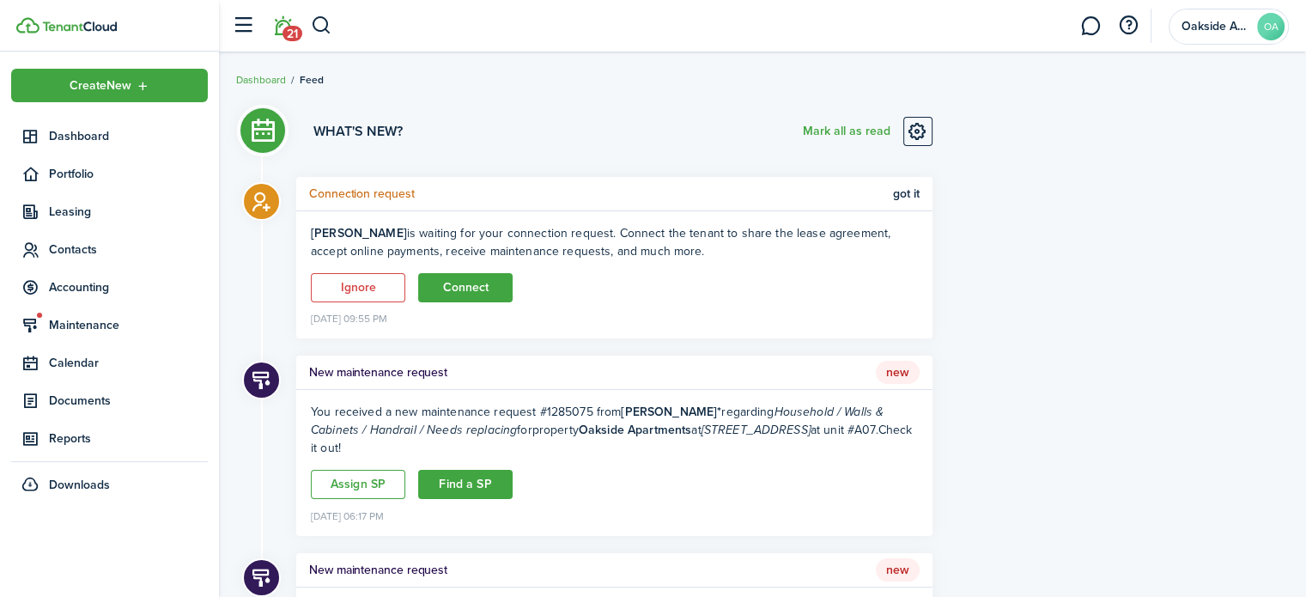
click at [348, 236] on b "[PERSON_NAME]" at bounding box center [359, 233] width 96 height 18
drag, startPoint x: 464, startPoint y: 281, endPoint x: 610, endPoint y: 270, distance: 146.3
click at [464, 281] on button "Connect" at bounding box center [465, 287] width 94 height 29
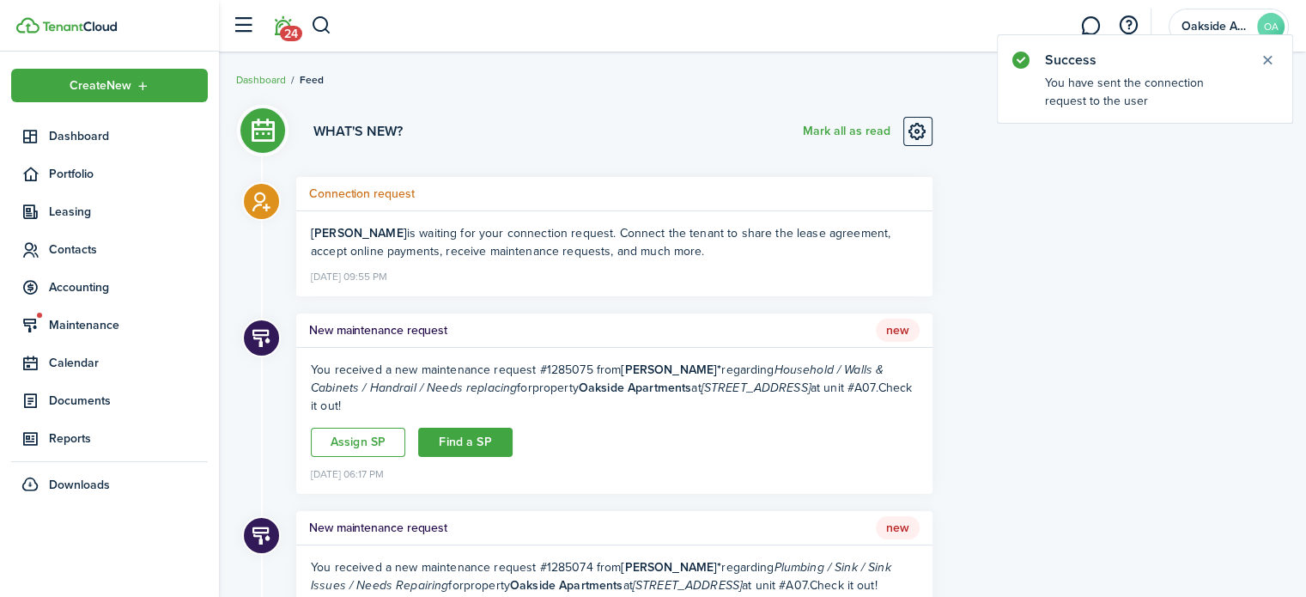
click at [347, 228] on b "[PERSON_NAME]" at bounding box center [359, 233] width 96 height 18
click at [352, 191] on h5 "Connection request" at bounding box center [362, 194] width 106 height 18
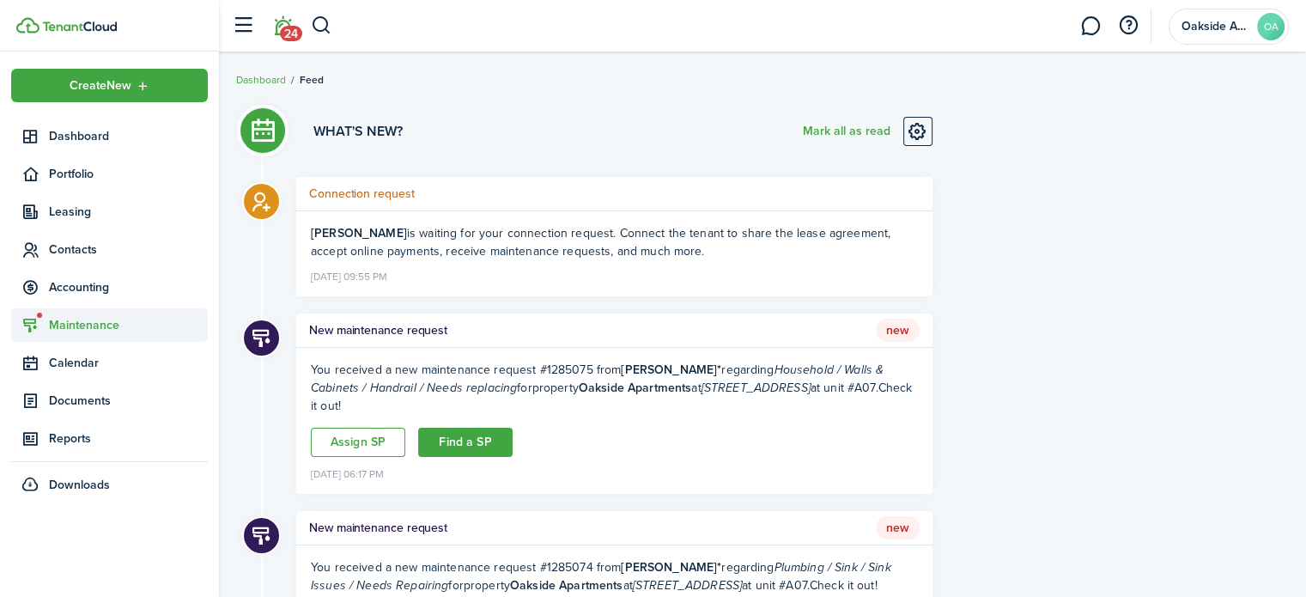
click at [100, 325] on span "Maintenance" at bounding box center [128, 325] width 159 height 18
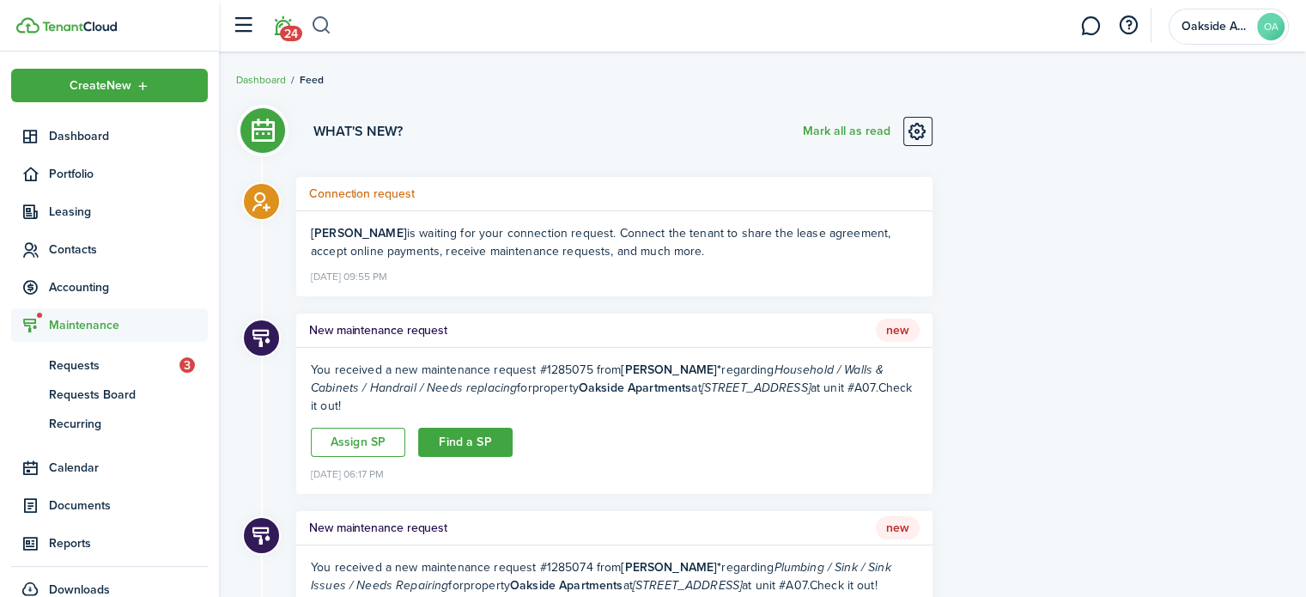
click at [326, 22] on button "button" at bounding box center [321, 25] width 21 height 29
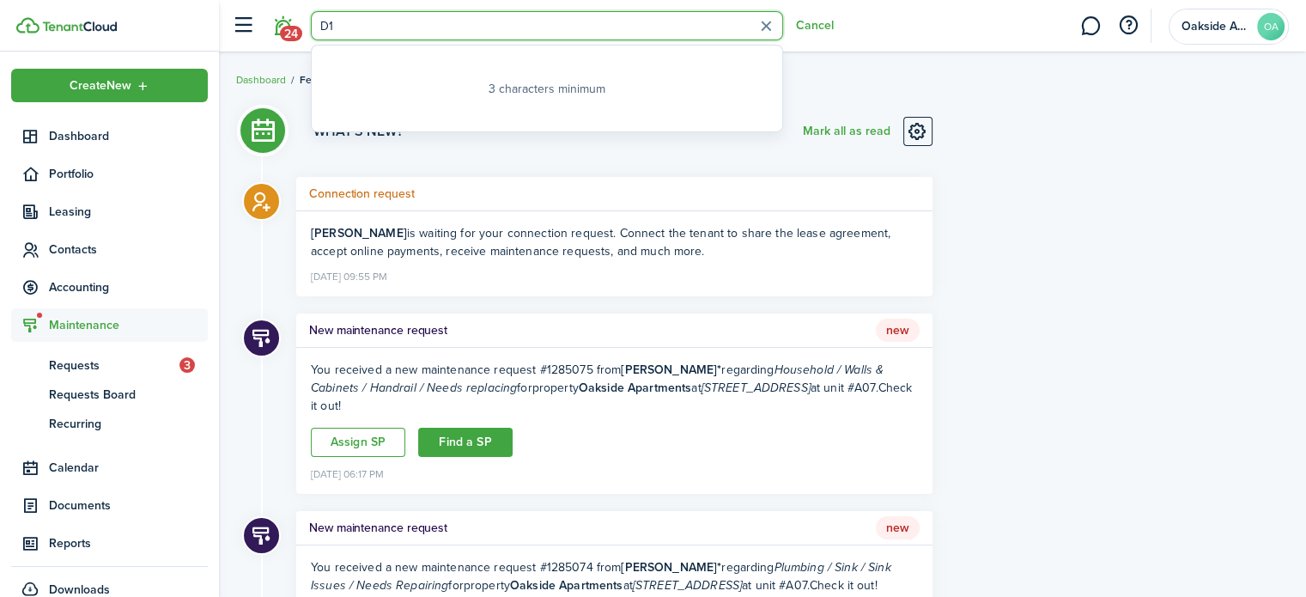
type input "D11"
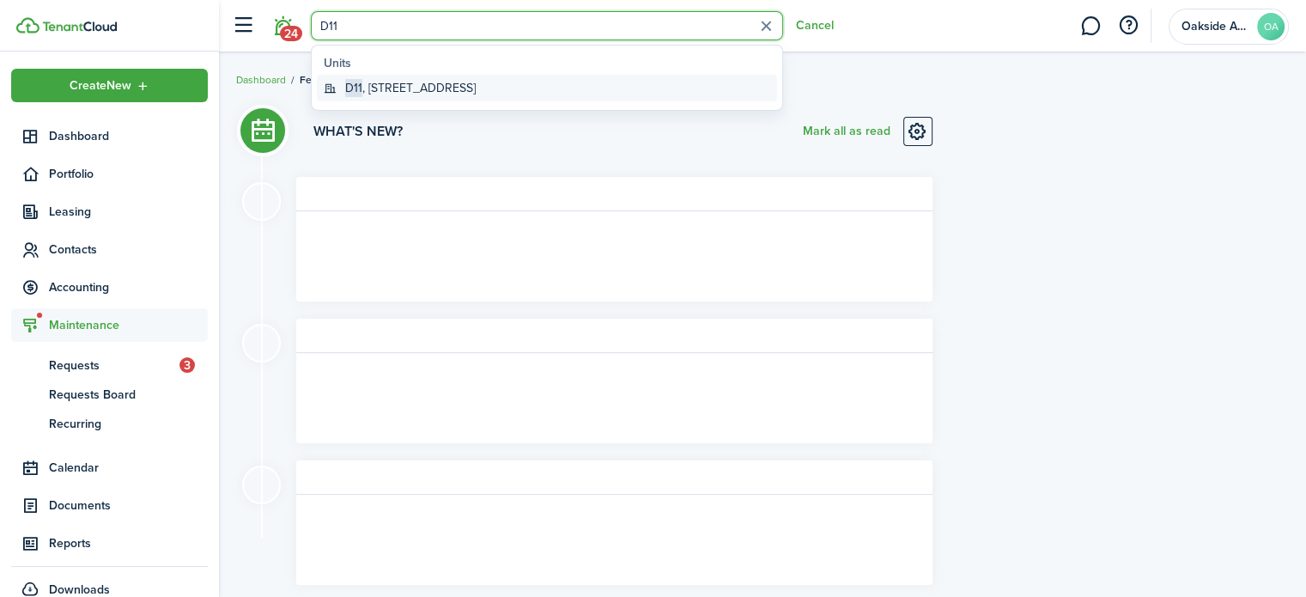
click at [409, 85] on global-search-item-title "D11 , [STREET_ADDRESS]" at bounding box center [410, 88] width 131 height 18
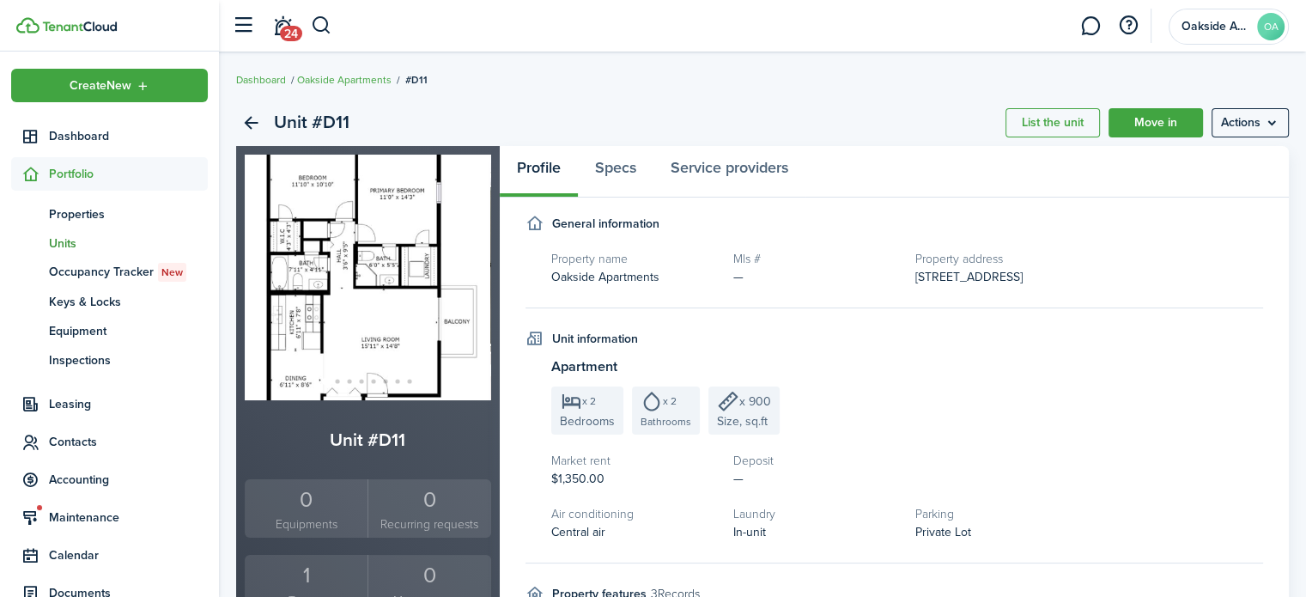
click at [306, 362] on img at bounding box center [368, 278] width 246 height 246
click at [309, 577] on div "1" at bounding box center [306, 575] width 114 height 33
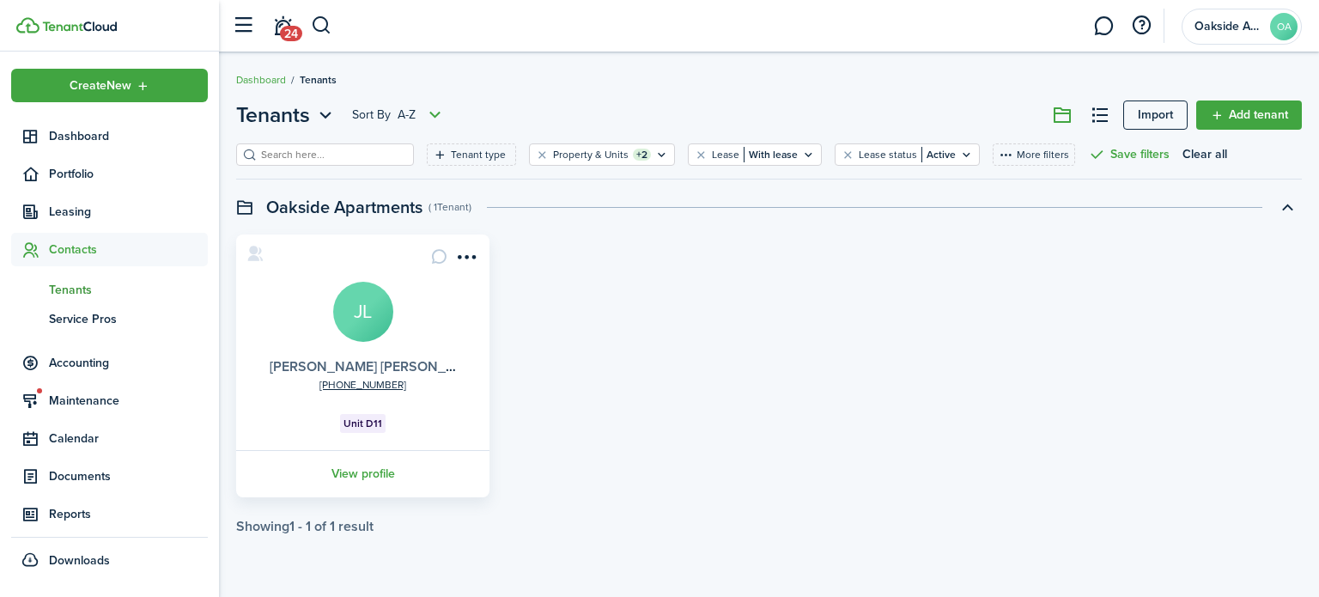
click at [361, 368] on link "[PERSON_NAME] [PERSON_NAME]" at bounding box center [379, 366] width 218 height 20
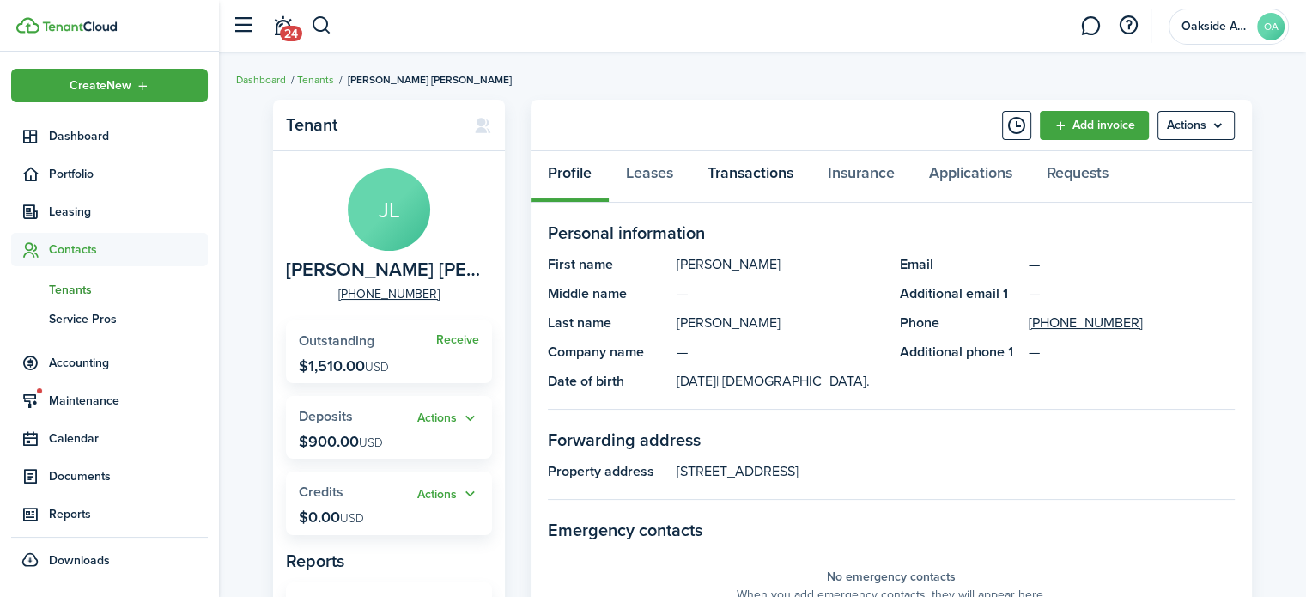
click at [763, 180] on link "Transactions" at bounding box center [750, 177] width 120 height 52
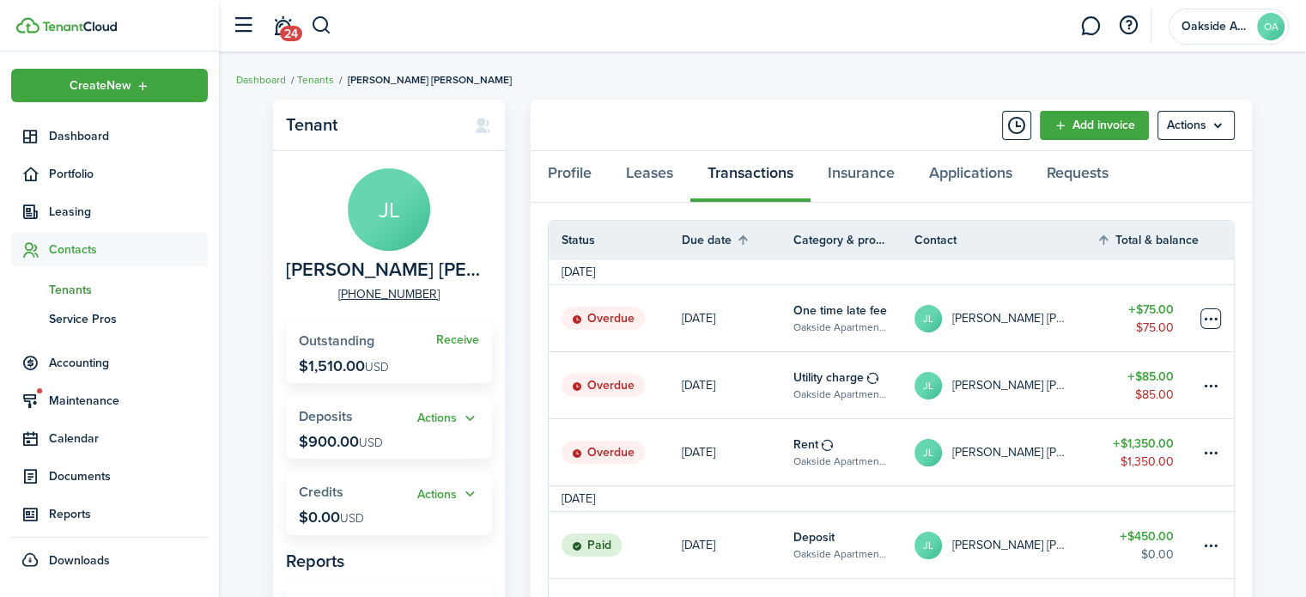
click at [1211, 316] on table-menu-btn-icon at bounding box center [1210, 318] width 21 height 21
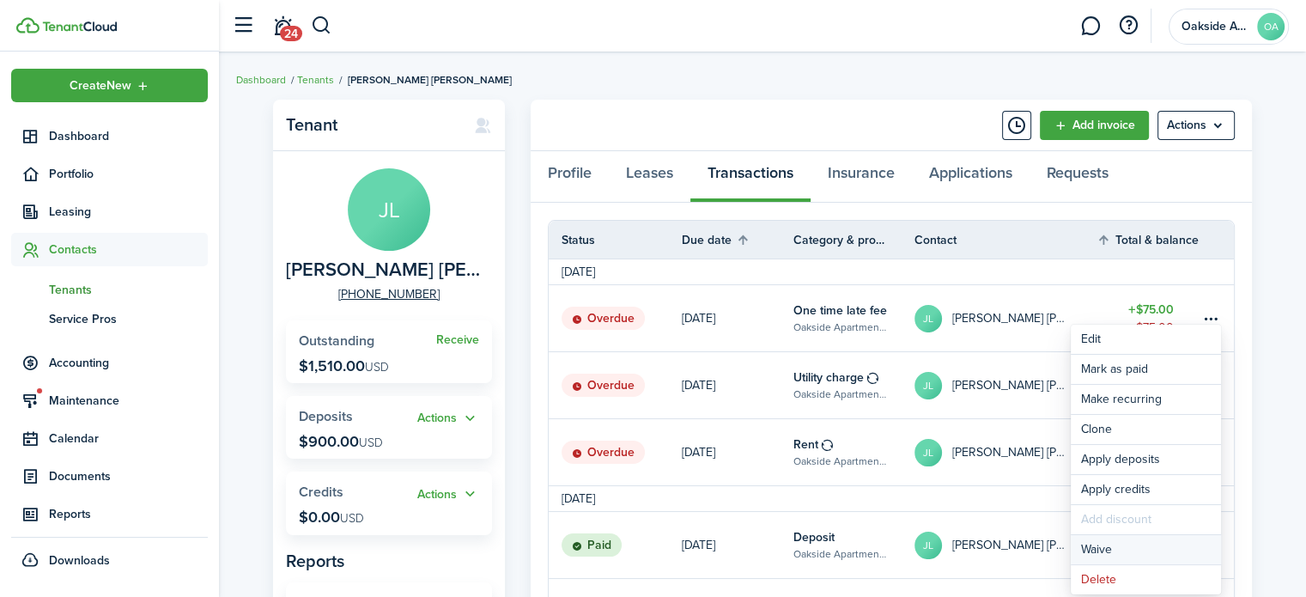
click at [1105, 545] on button "Waive" at bounding box center [1146, 549] width 150 height 29
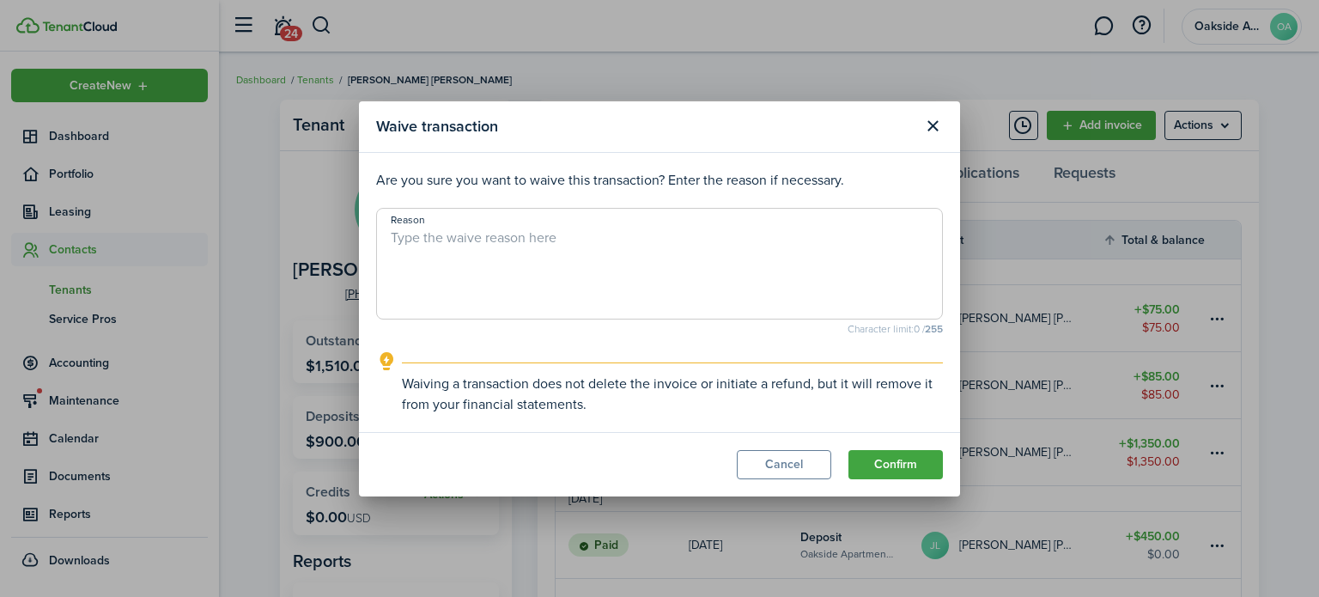
click at [632, 251] on textarea "Reason" at bounding box center [659, 269] width 565 height 82
type textarea "p"
type textarea "Management"
click at [904, 466] on button "Confirm" at bounding box center [895, 464] width 94 height 29
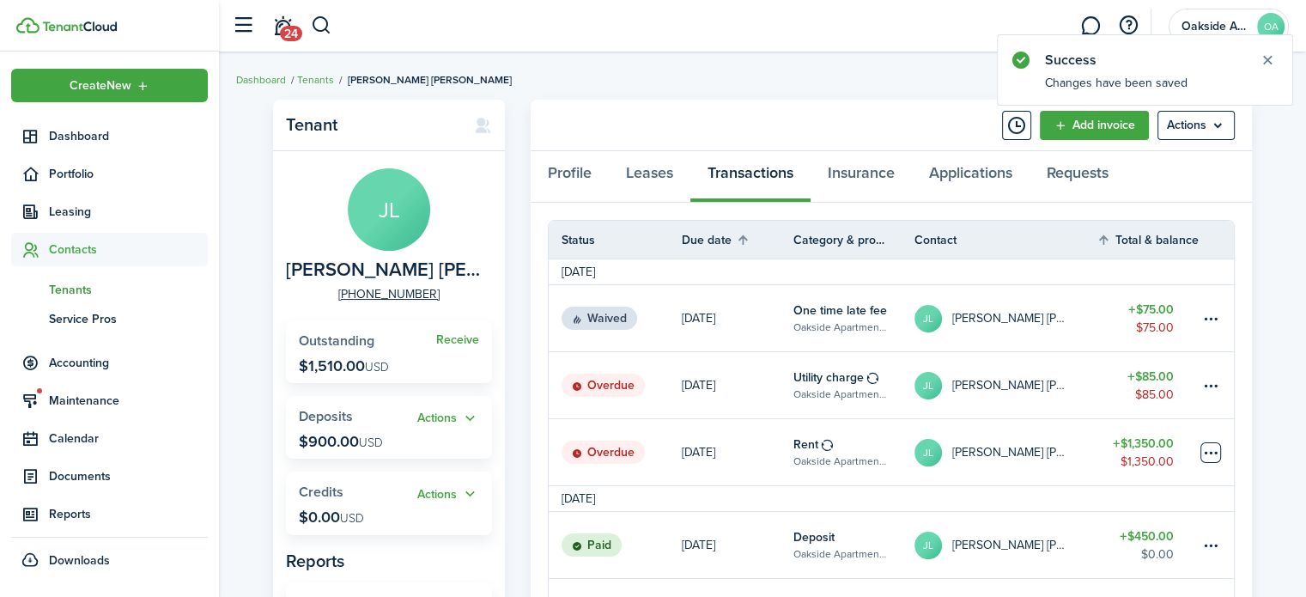
click at [1209, 453] on table-menu-btn-icon at bounding box center [1210, 452] width 21 height 21
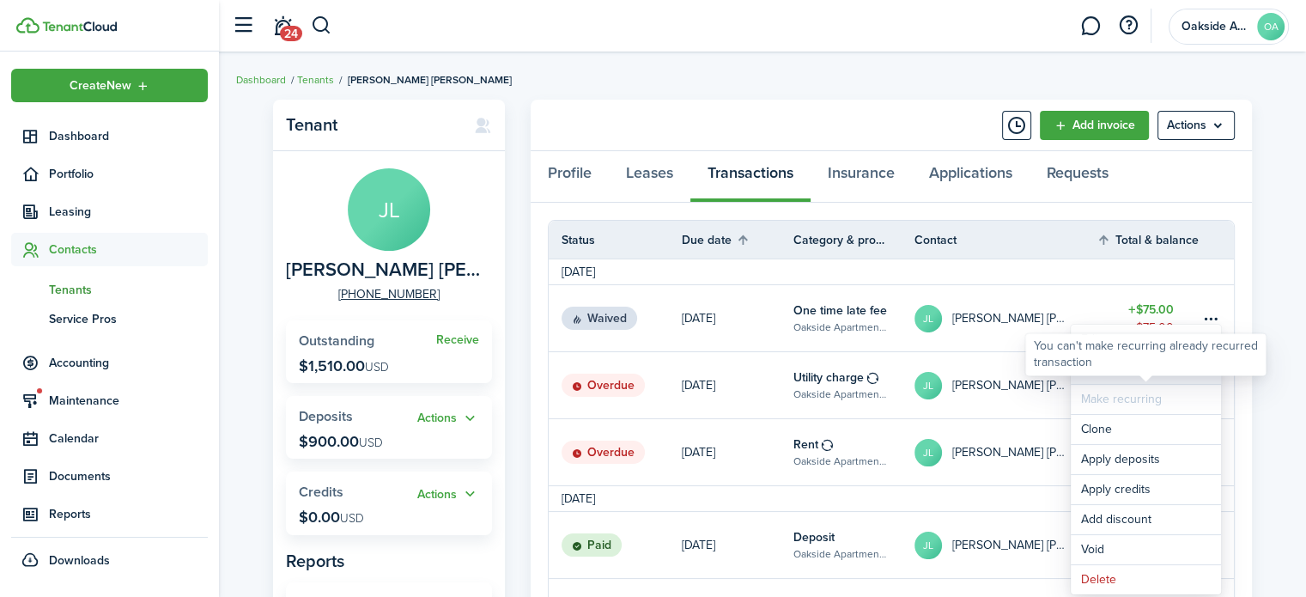
click at [1124, 381] on link "Mark as paid" at bounding box center [1146, 369] width 150 height 29
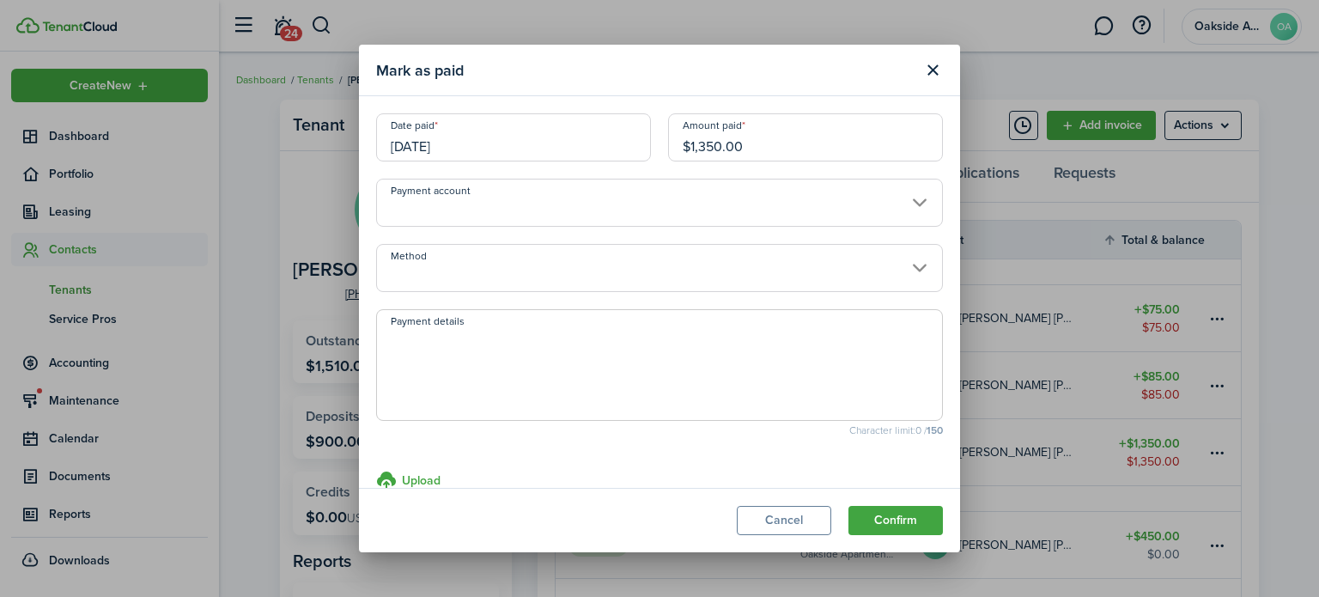
click at [702, 144] on input "$1,350.00" at bounding box center [805, 137] width 275 height 48
click at [587, 195] on input "Payment account" at bounding box center [659, 203] width 567 height 48
type input "$1,310.00"
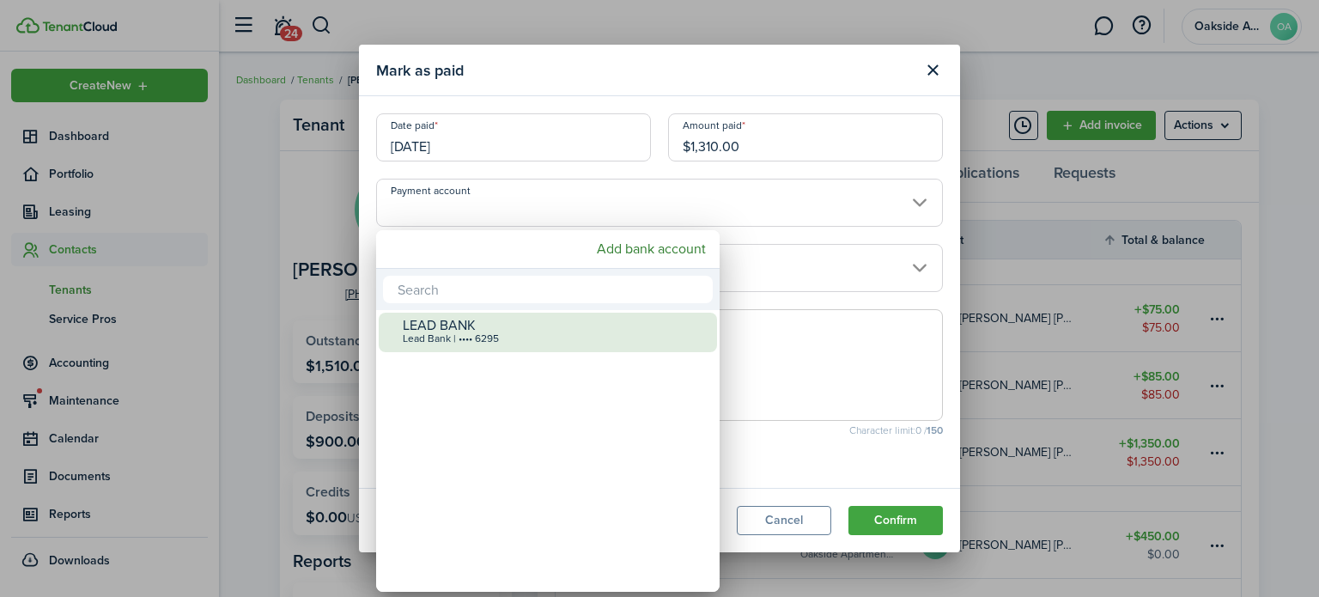
click at [481, 325] on div "LEAD BANK" at bounding box center [555, 325] width 304 height 15
type input "•••• •••• •••• 6295"
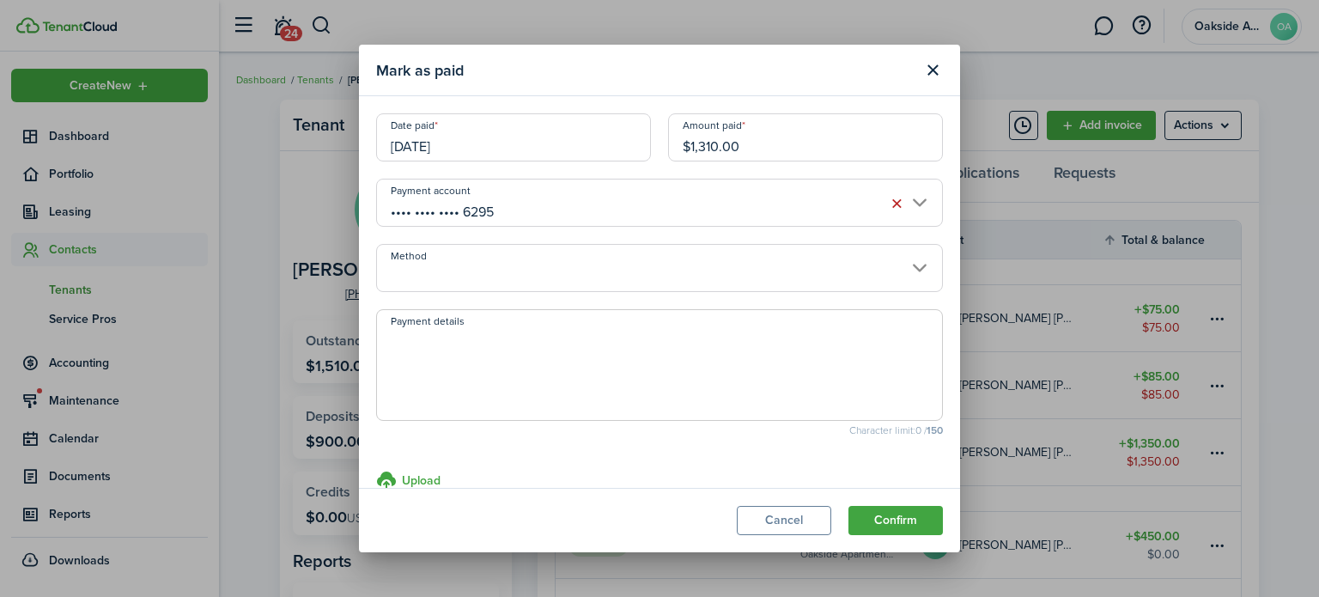
click at [470, 264] on input "Method" at bounding box center [659, 268] width 567 height 48
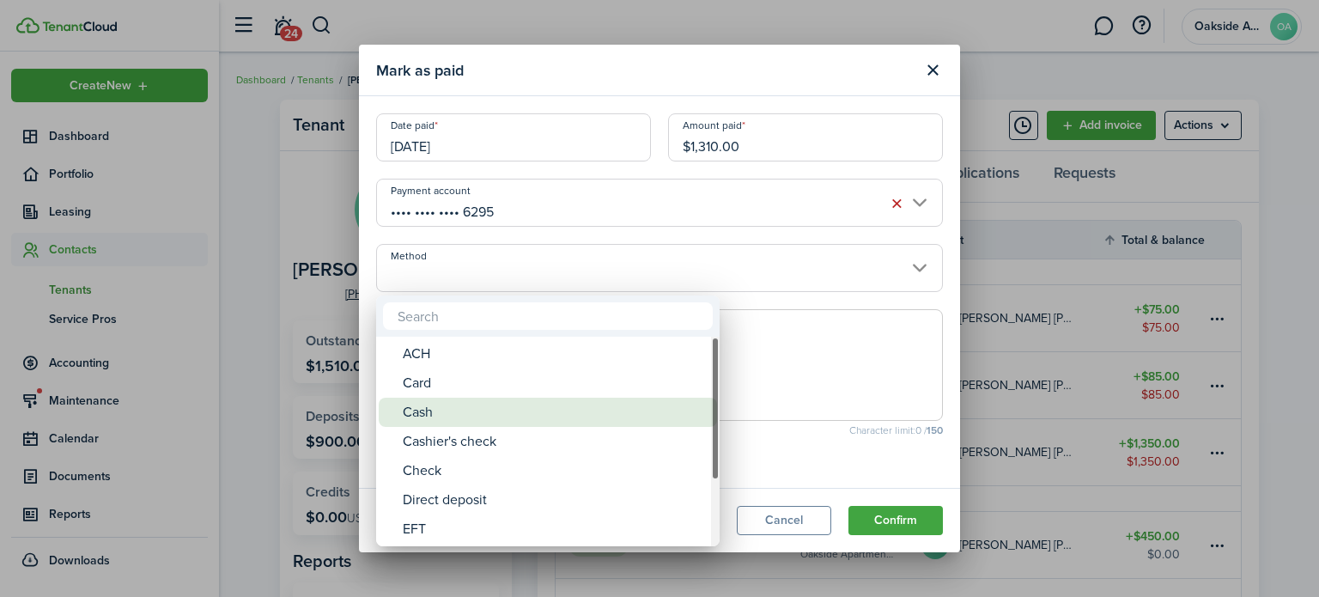
click at [457, 415] on div "Cash" at bounding box center [555, 412] width 304 height 29
type input "Cash"
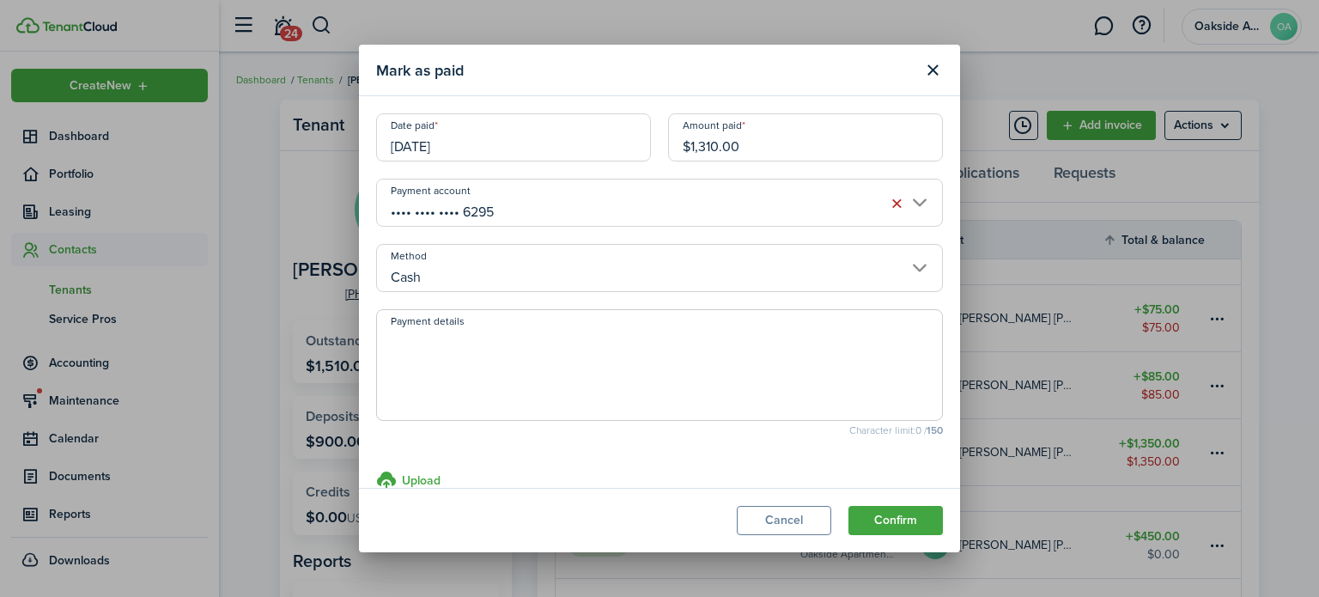
click at [429, 143] on input "[DATE]" at bounding box center [513, 137] width 275 height 48
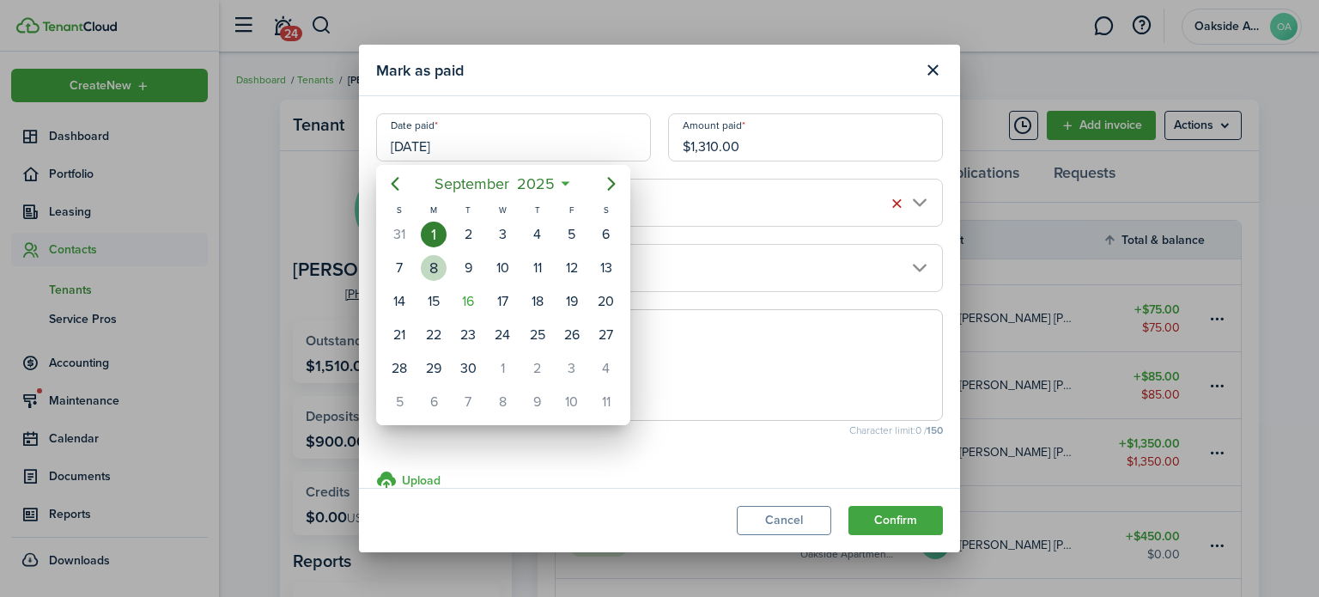
click at [438, 272] on div "8" at bounding box center [434, 268] width 26 height 26
type input "[DATE]"
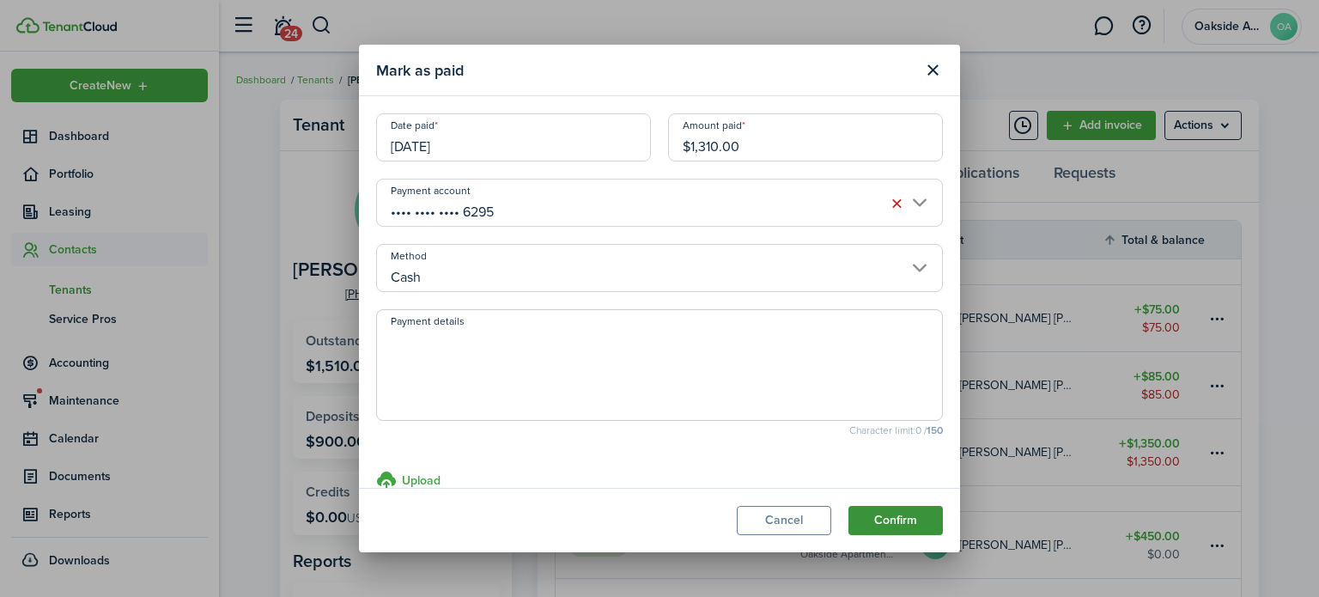
click at [902, 526] on button "Confirm" at bounding box center [895, 520] width 94 height 29
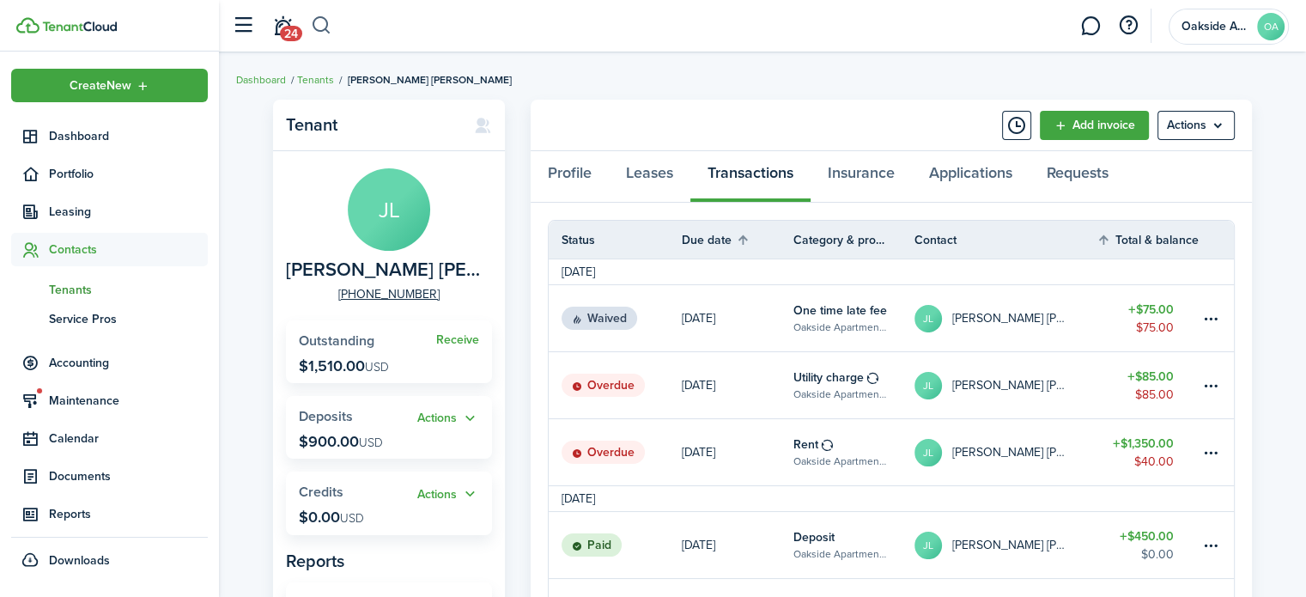
click at [313, 30] on button "button" at bounding box center [321, 25] width 21 height 29
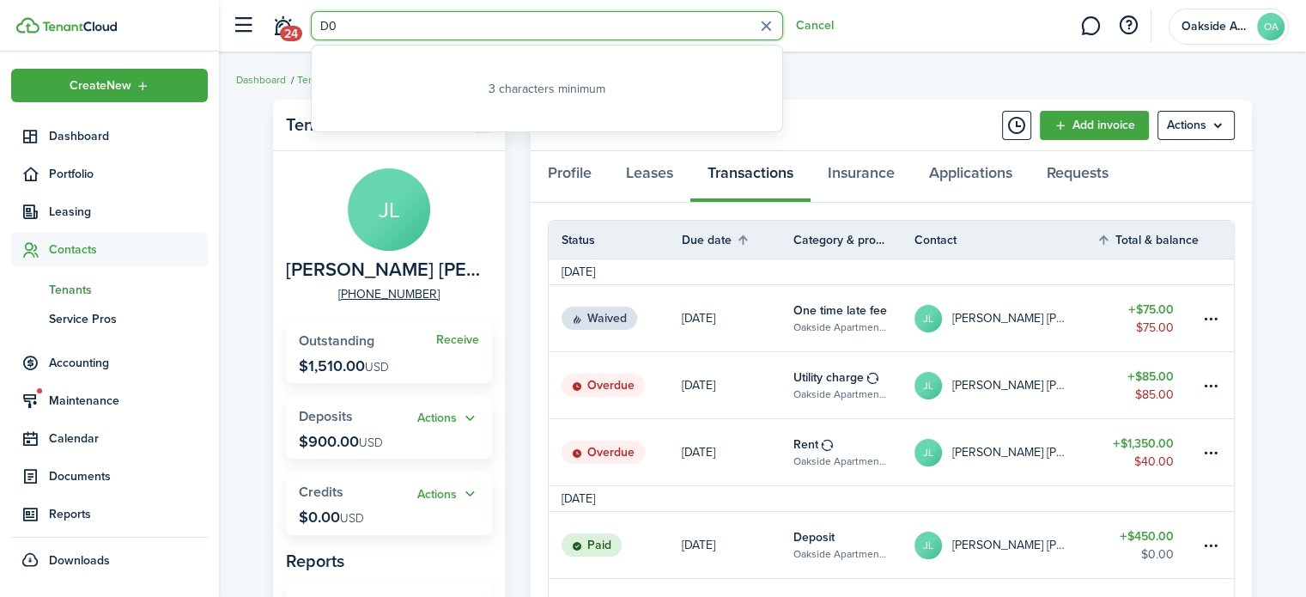
type input "D02"
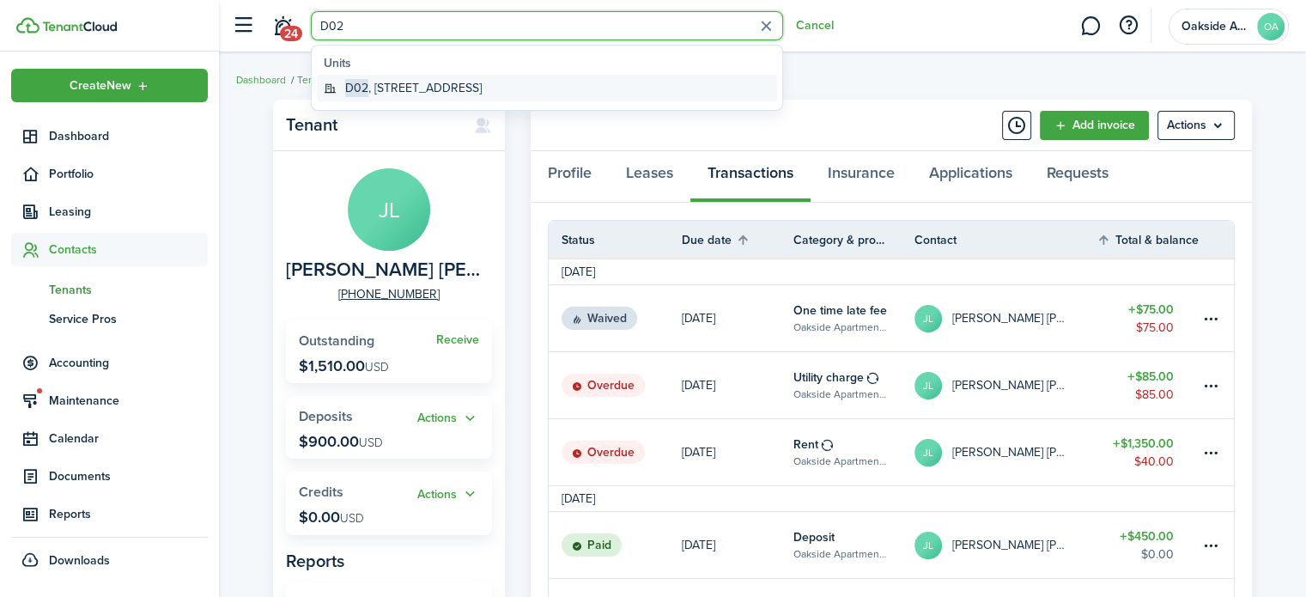
click at [405, 95] on link "D02 , [STREET_ADDRESS]" at bounding box center [547, 88] width 460 height 27
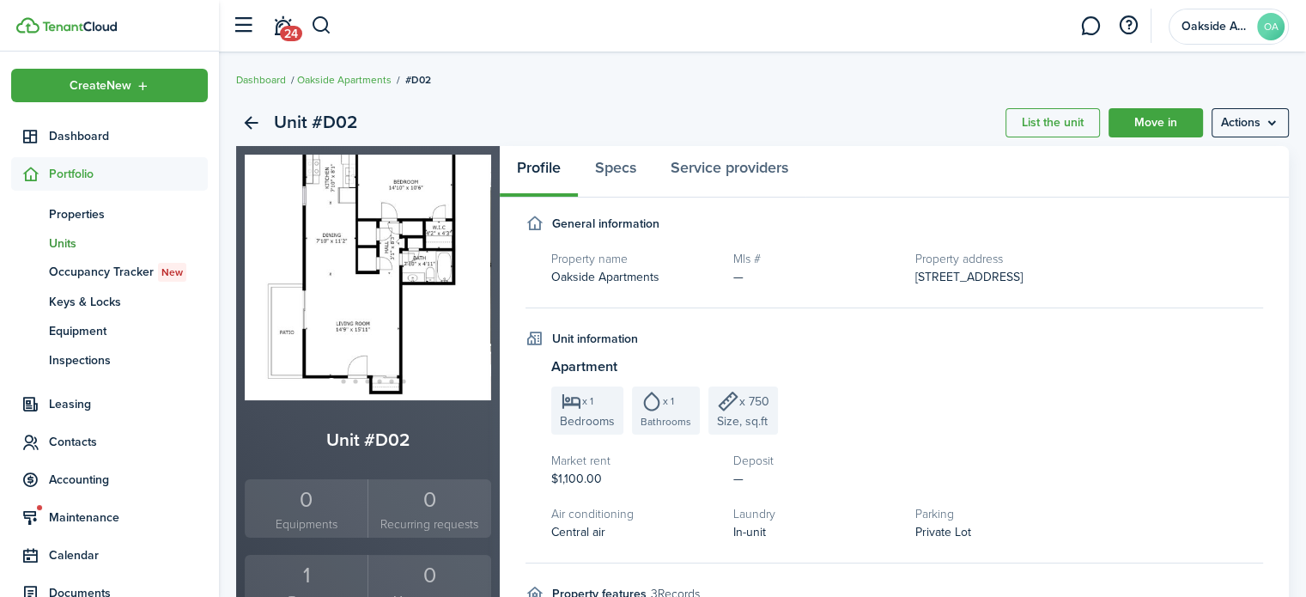
click at [309, 569] on div "1" at bounding box center [306, 575] width 114 height 33
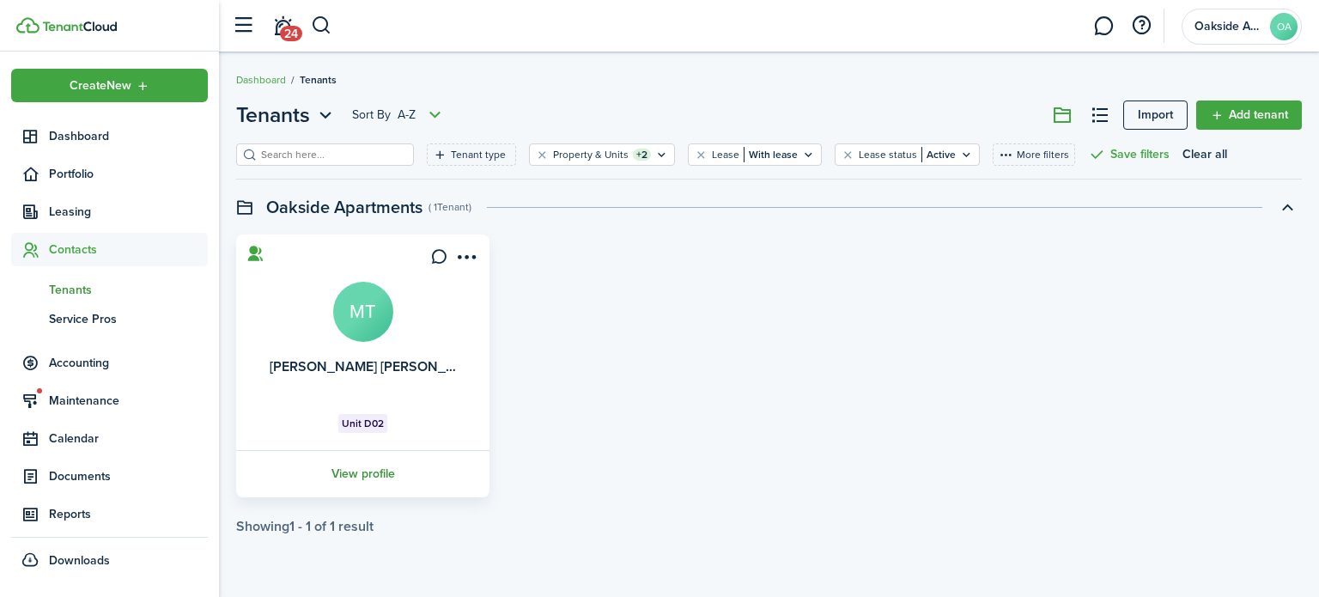
click at [350, 477] on link "View profile" at bounding box center [363, 473] width 258 height 47
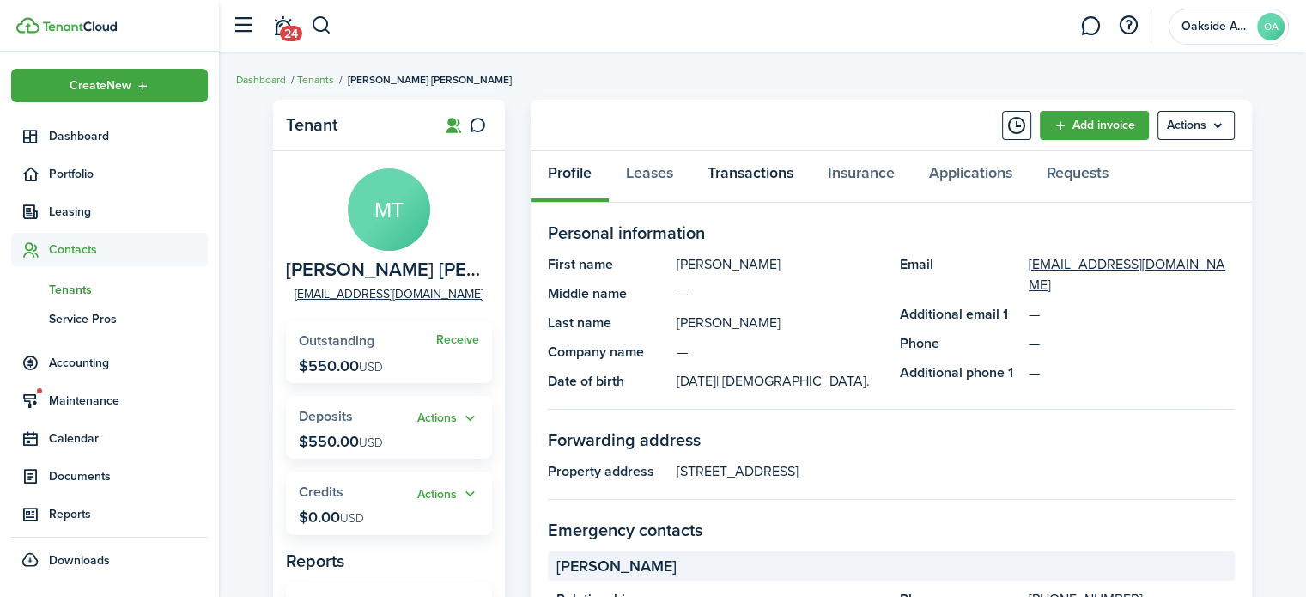
click at [726, 174] on link "Transactions" at bounding box center [750, 177] width 120 height 52
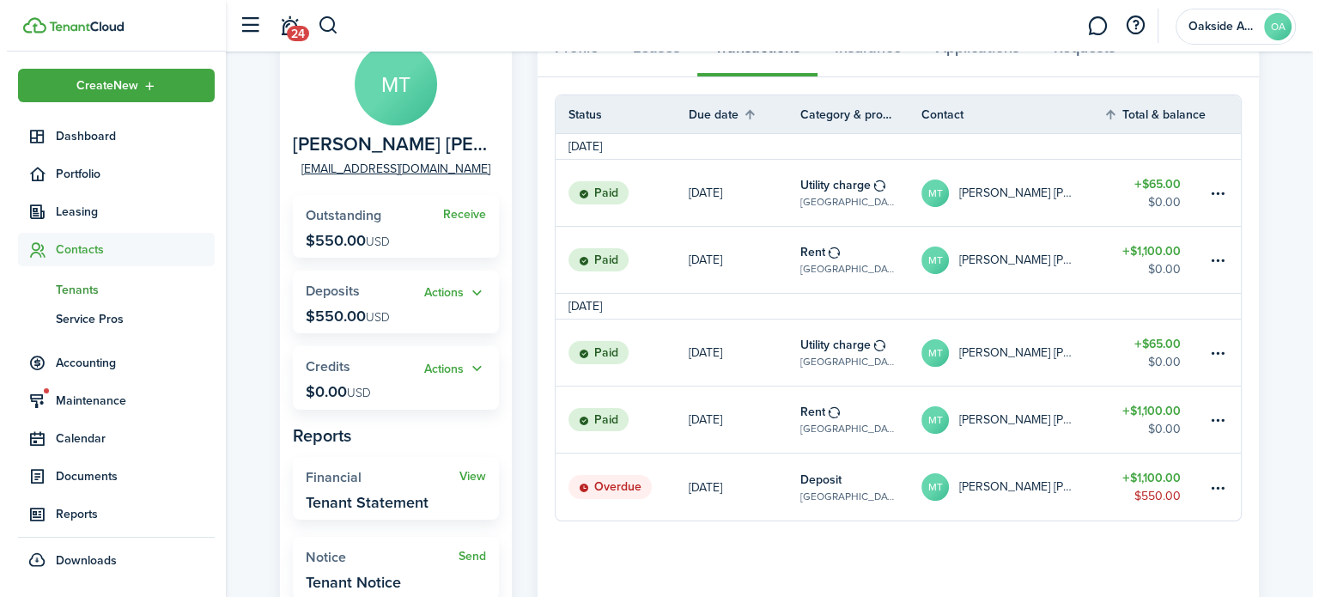
scroll to position [422, 0]
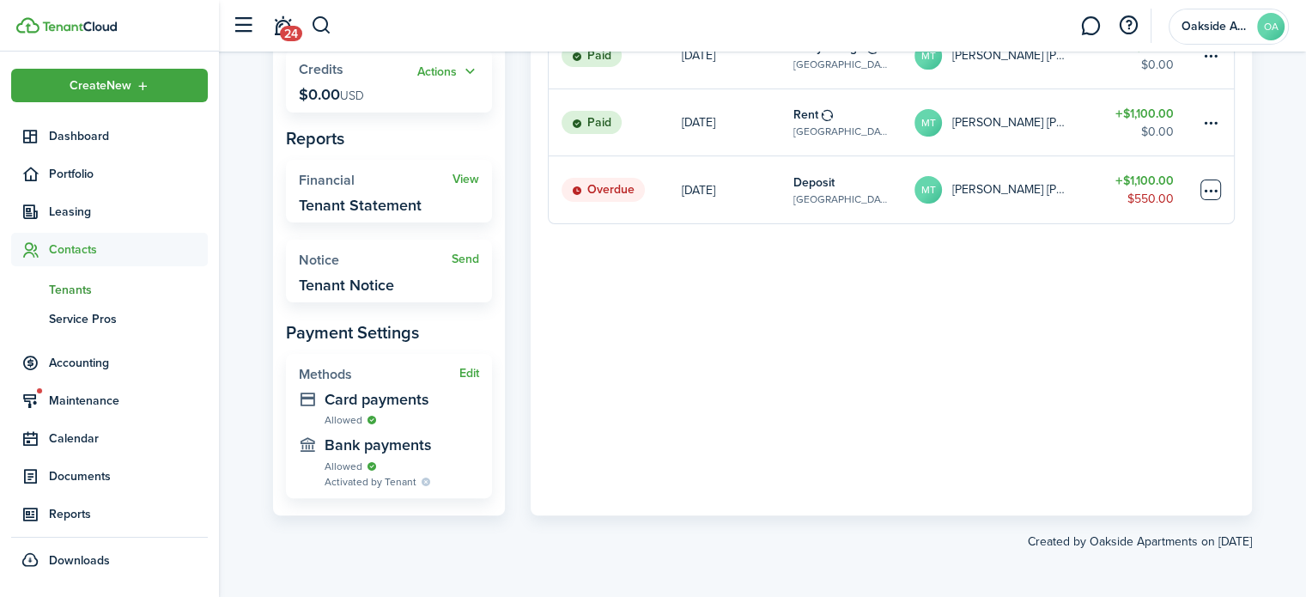
click at [1206, 186] on table-menu-btn-icon at bounding box center [1210, 189] width 21 height 21
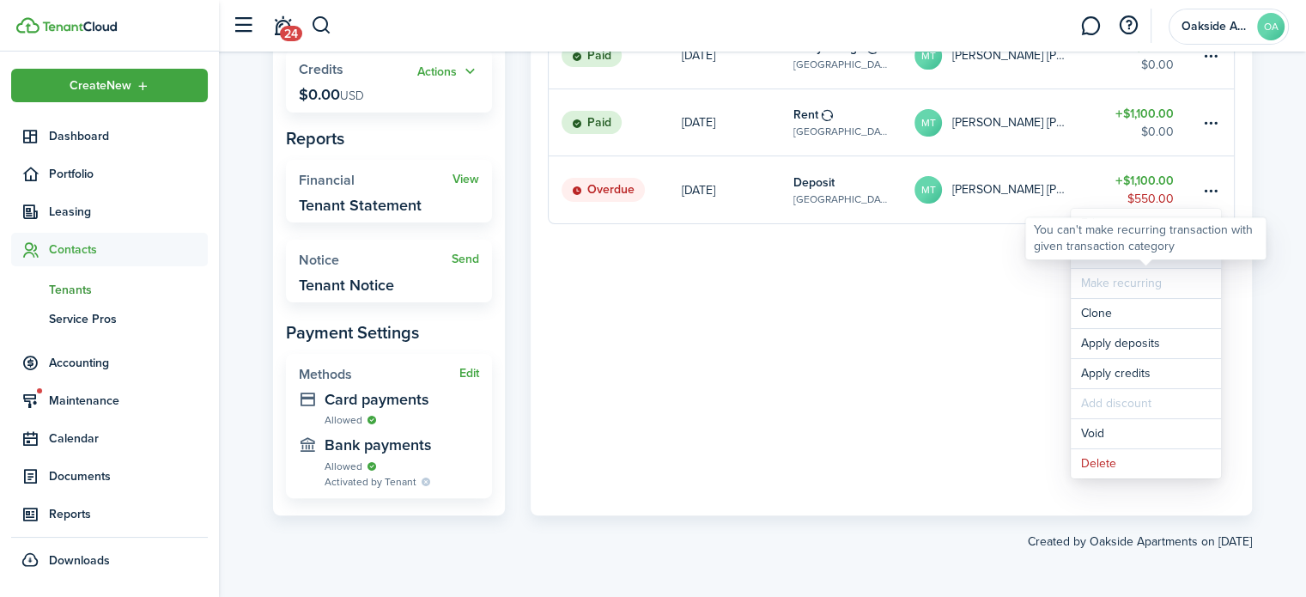
click at [1116, 264] on link "Mark as paid" at bounding box center [1146, 253] width 150 height 29
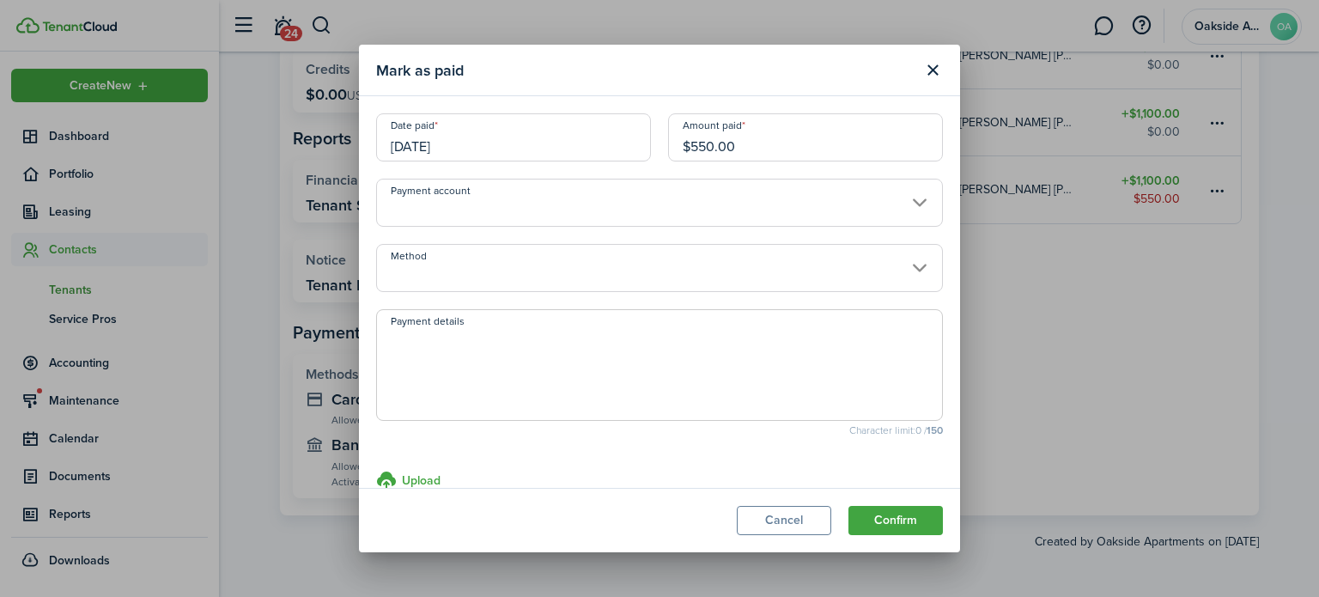
click at [416, 151] on input "[DATE]" at bounding box center [513, 137] width 275 height 48
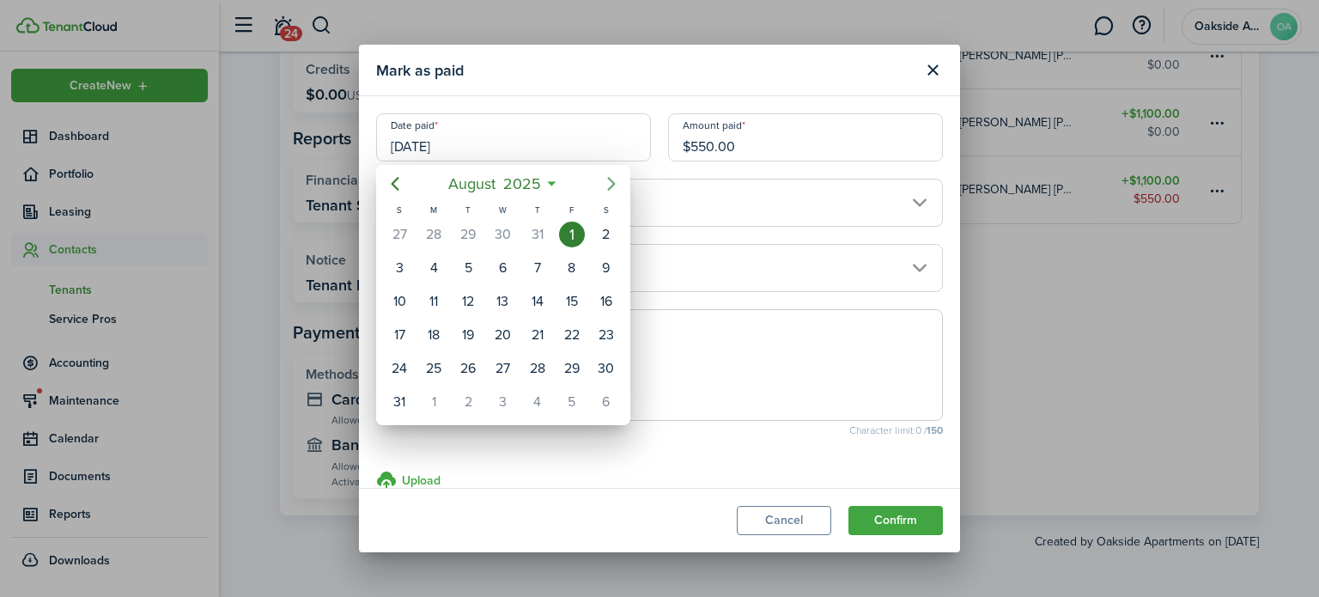
click at [605, 181] on icon "Next page" at bounding box center [611, 183] width 21 height 21
click at [440, 267] on div "8" at bounding box center [434, 268] width 26 height 26
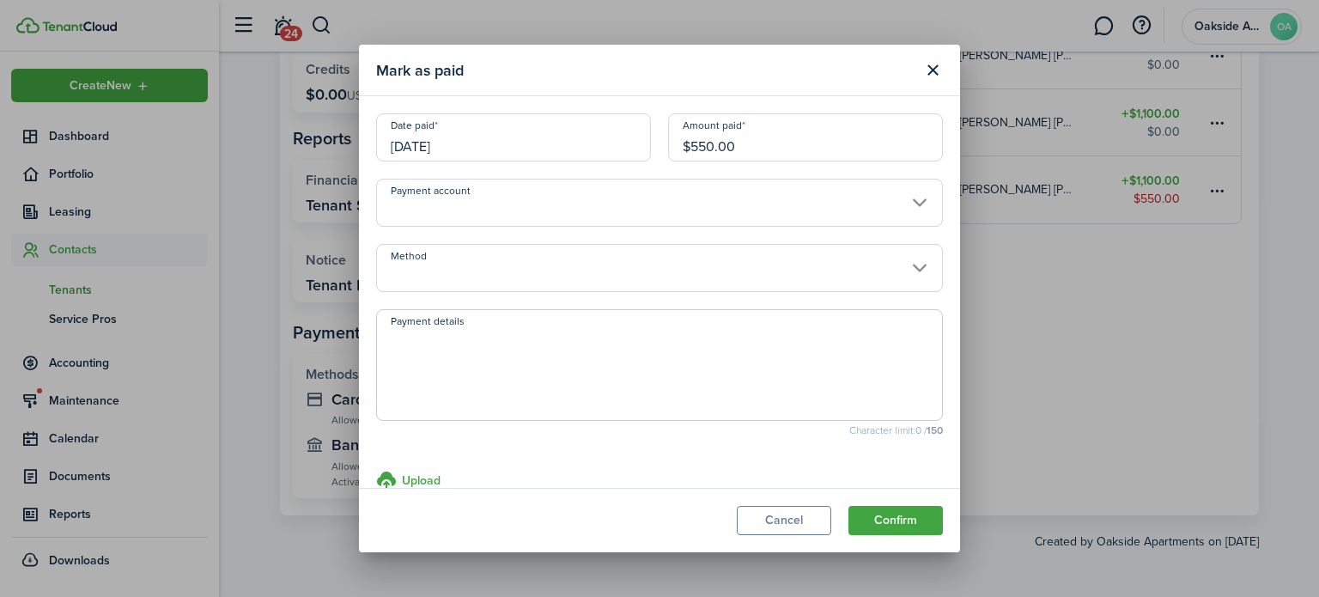
type input "[DATE]"
click at [465, 210] on input "Payment account" at bounding box center [659, 203] width 567 height 48
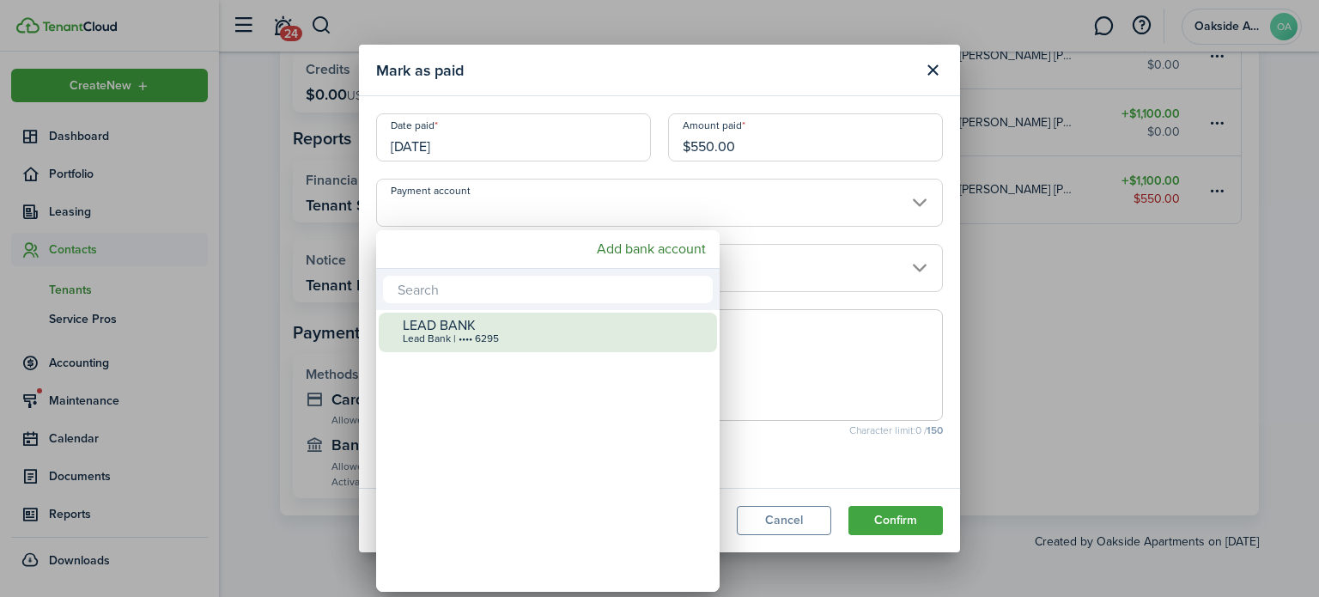
click at [450, 326] on div "LEAD BANK" at bounding box center [555, 325] width 304 height 15
type input "•••• •••• •••• 6295"
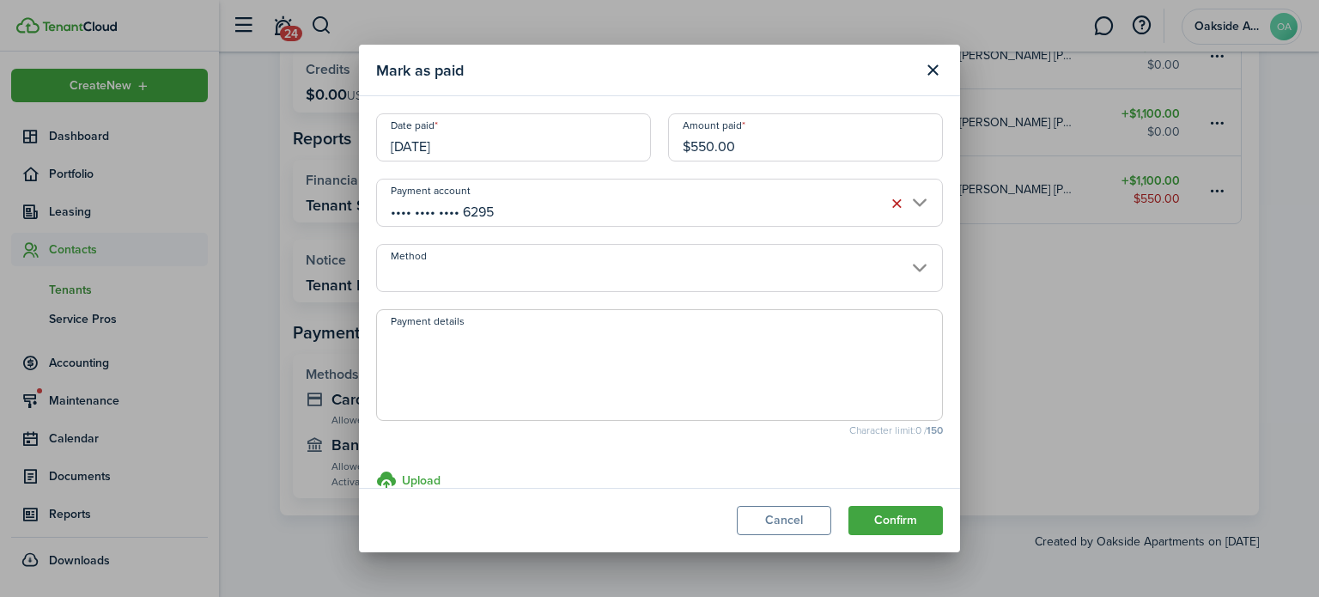
click at [450, 268] on input "Method" at bounding box center [659, 268] width 567 height 48
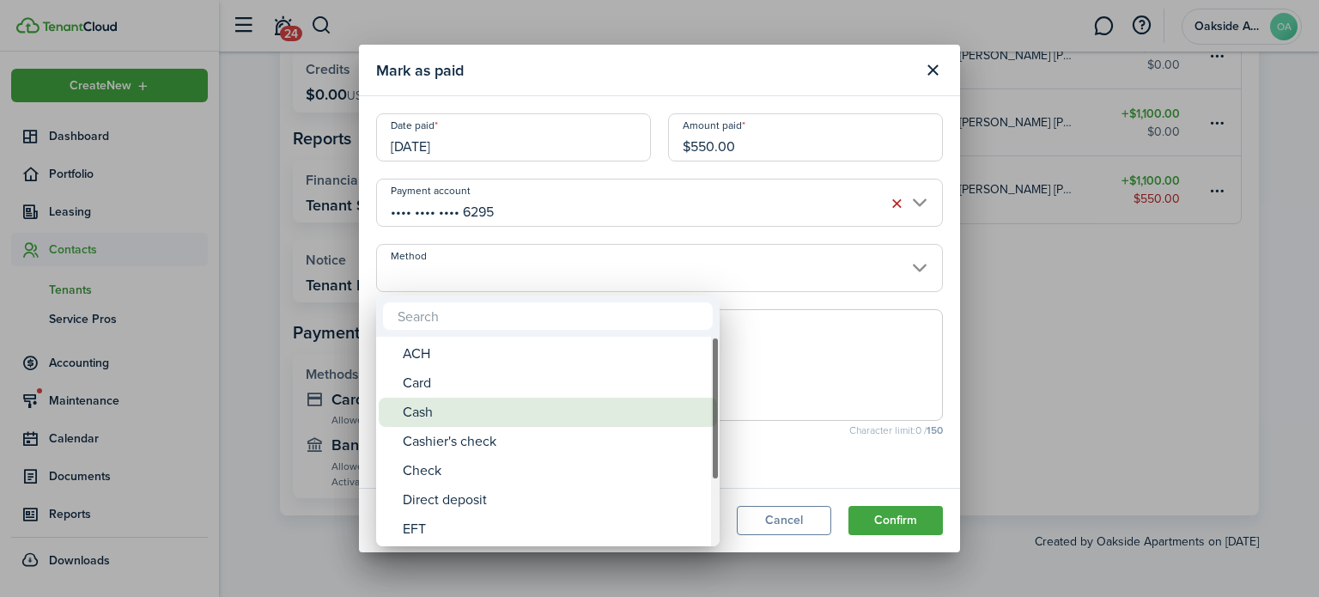
click at [426, 416] on div "Cash" at bounding box center [555, 412] width 304 height 29
type input "Cash"
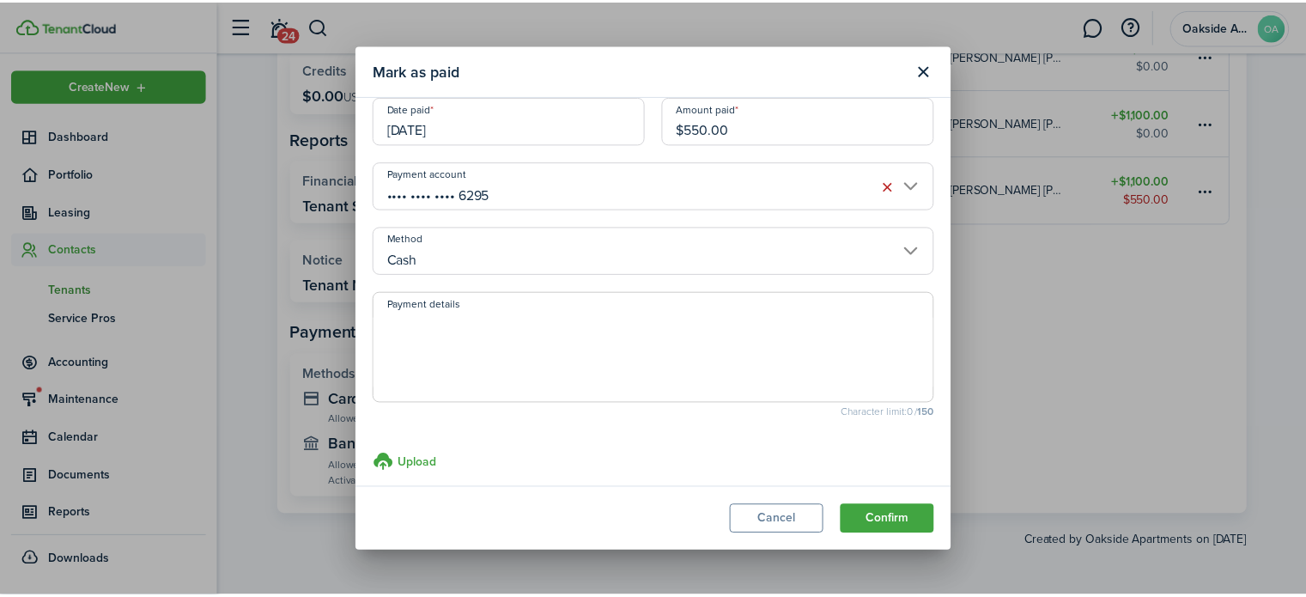
scroll to position [33, 0]
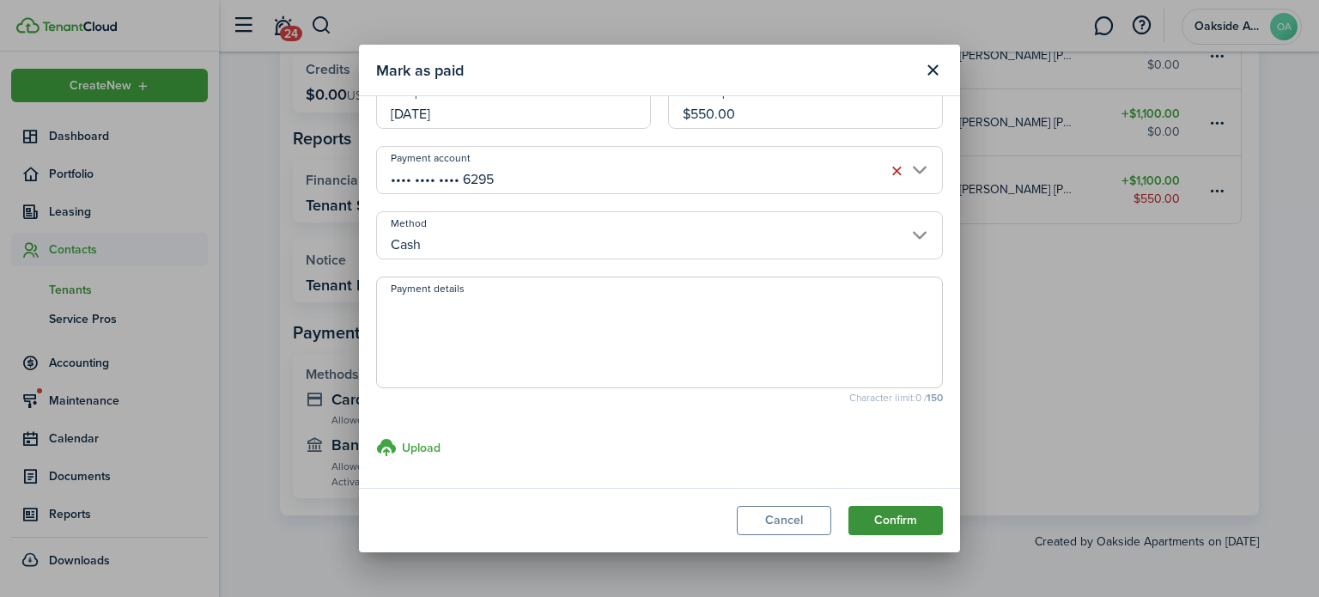
click at [862, 516] on button "Confirm" at bounding box center [895, 520] width 94 height 29
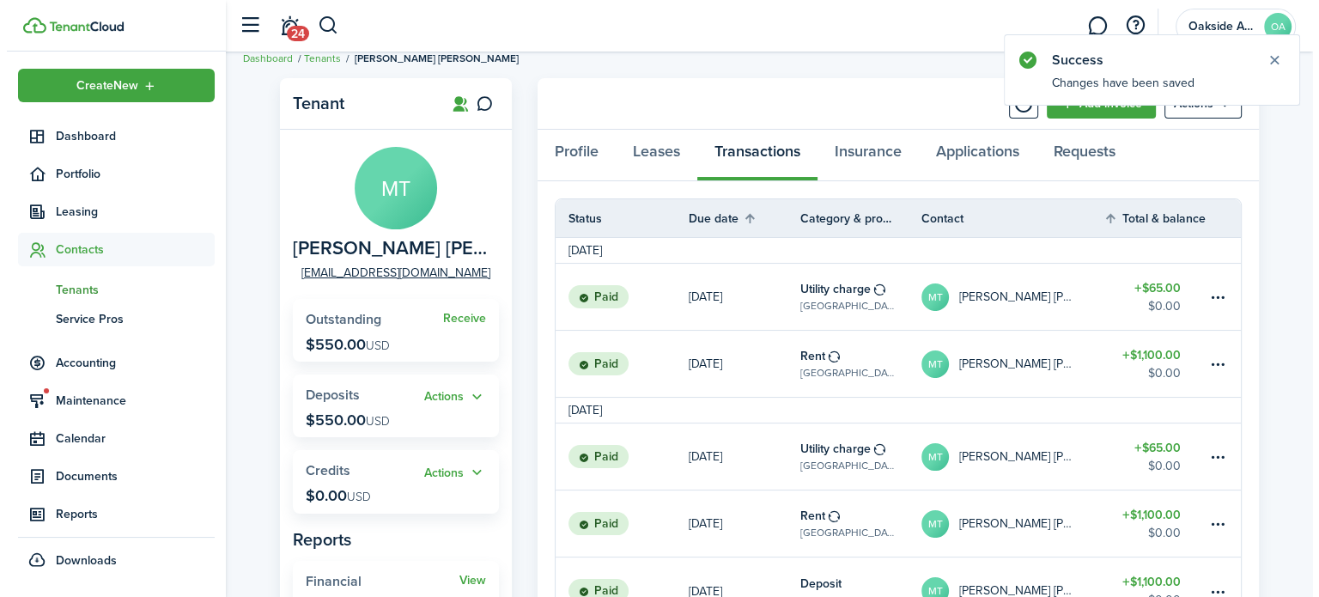
scroll to position [0, 0]
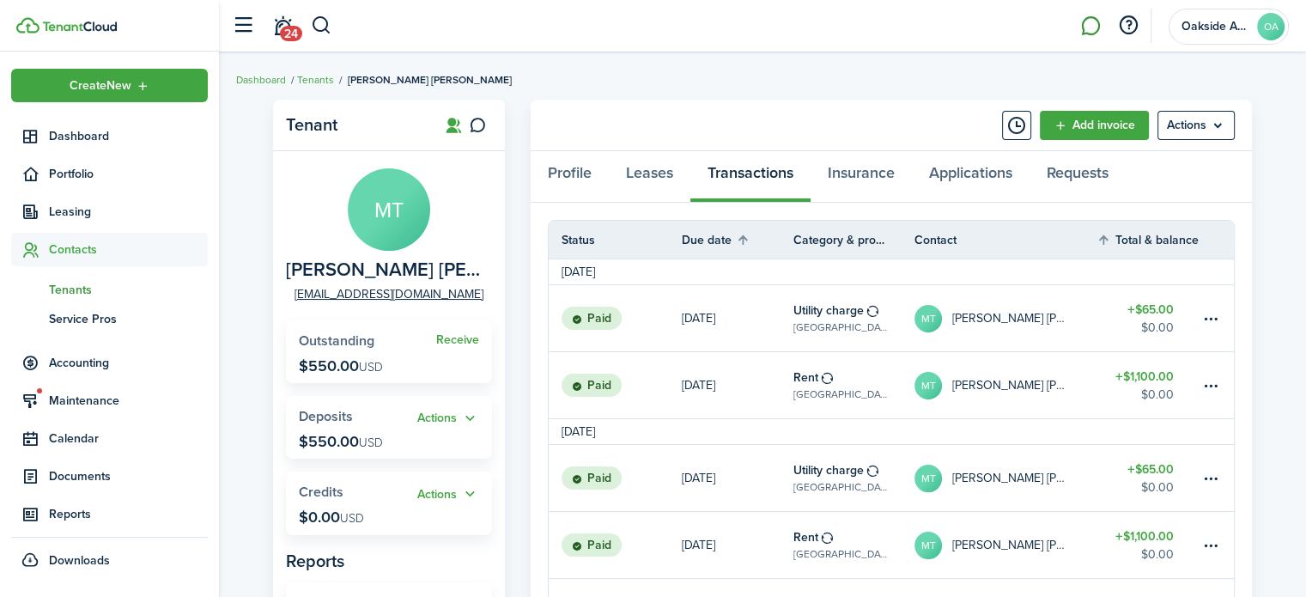
click at [1085, 32] on link at bounding box center [1090, 26] width 33 height 44
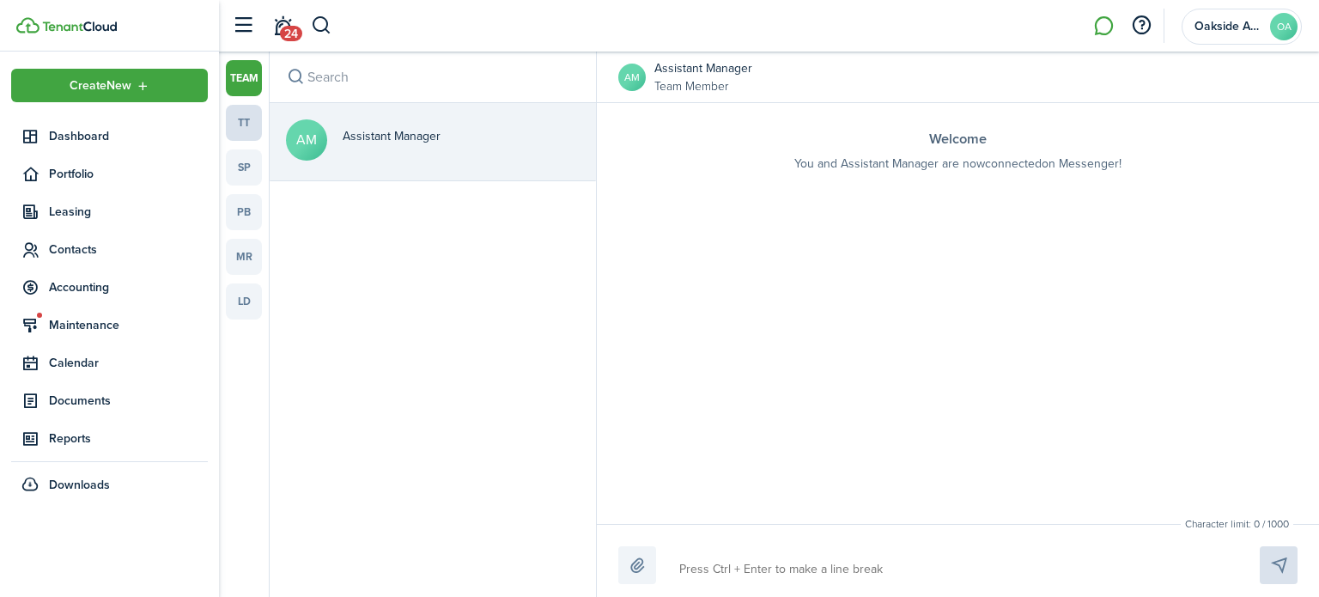
click at [234, 123] on link "tt" at bounding box center [244, 123] width 36 height 36
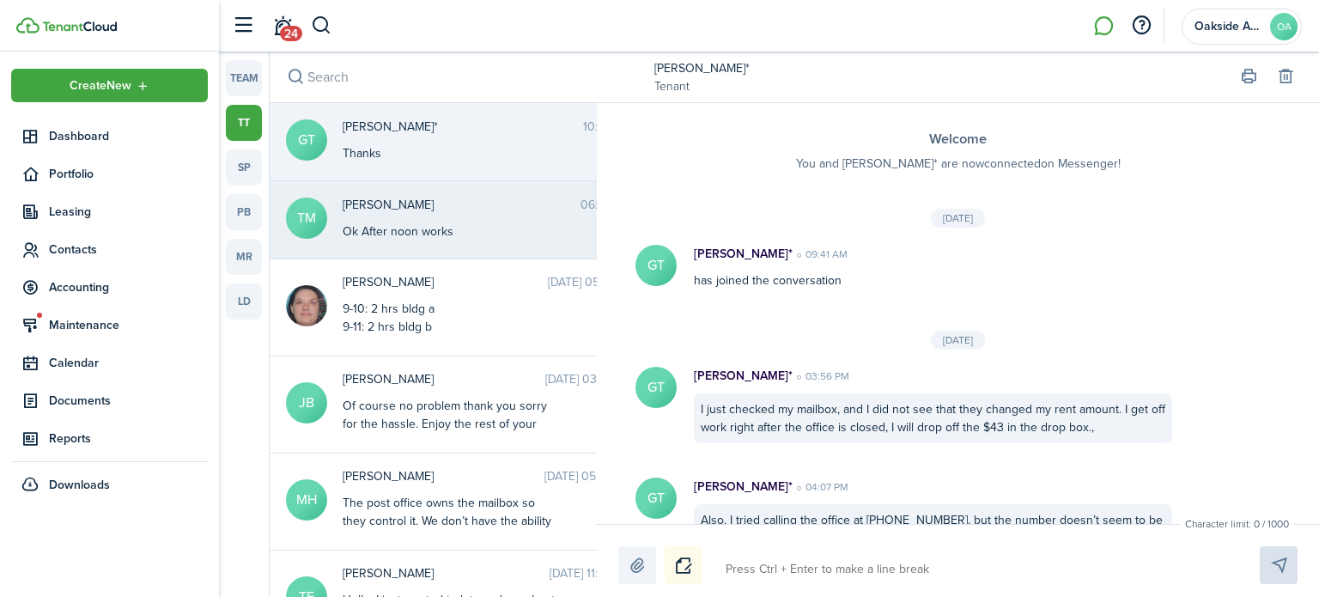
scroll to position [1953, 0]
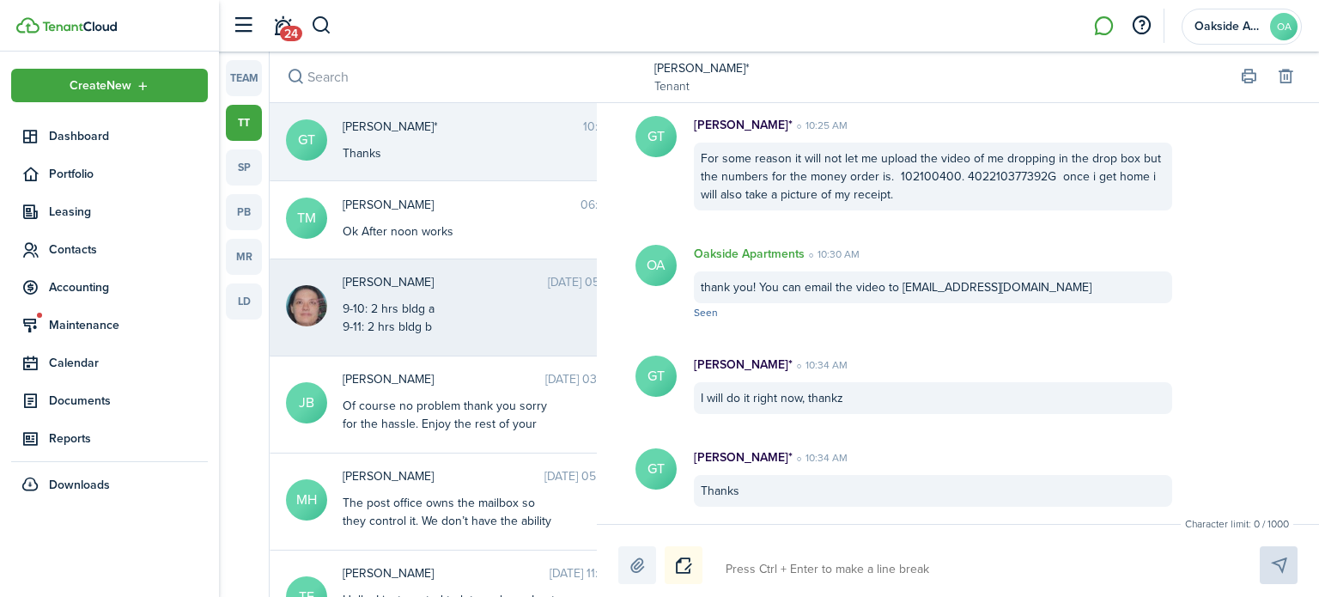
click at [412, 300] on div "9-10: 2 hrs bldg a 9-11: 2 hrs bldg b 9-15: 1 hr trash" at bounding box center [450, 327] width 215 height 54
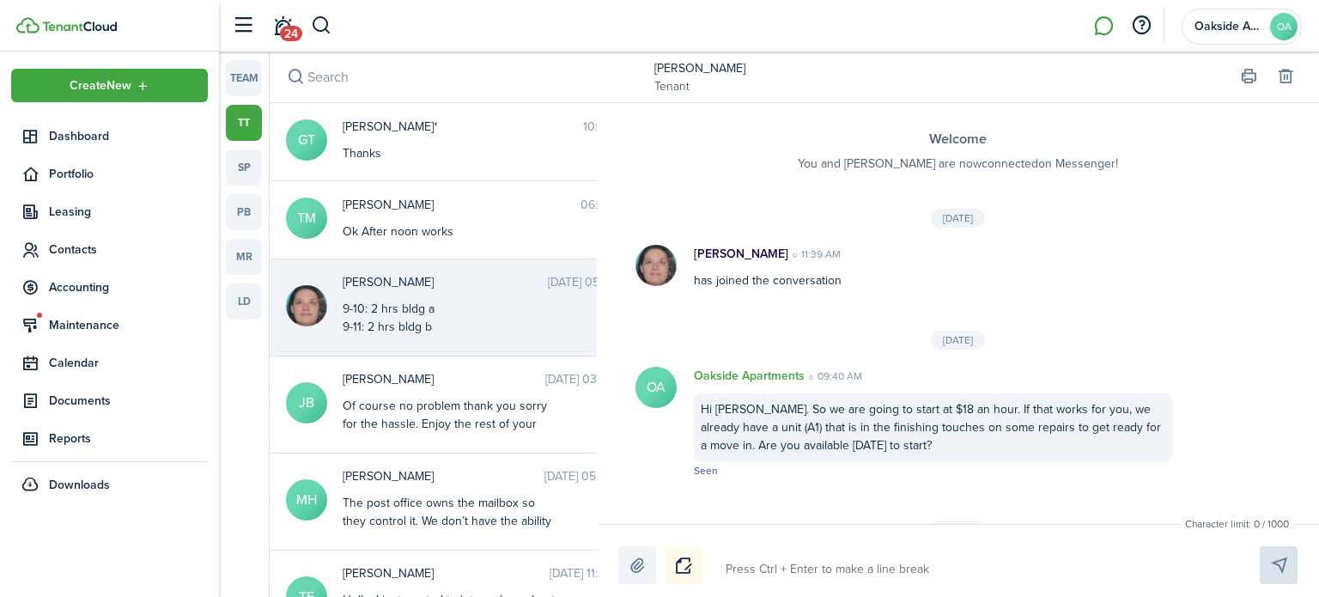
scroll to position [659, 0]
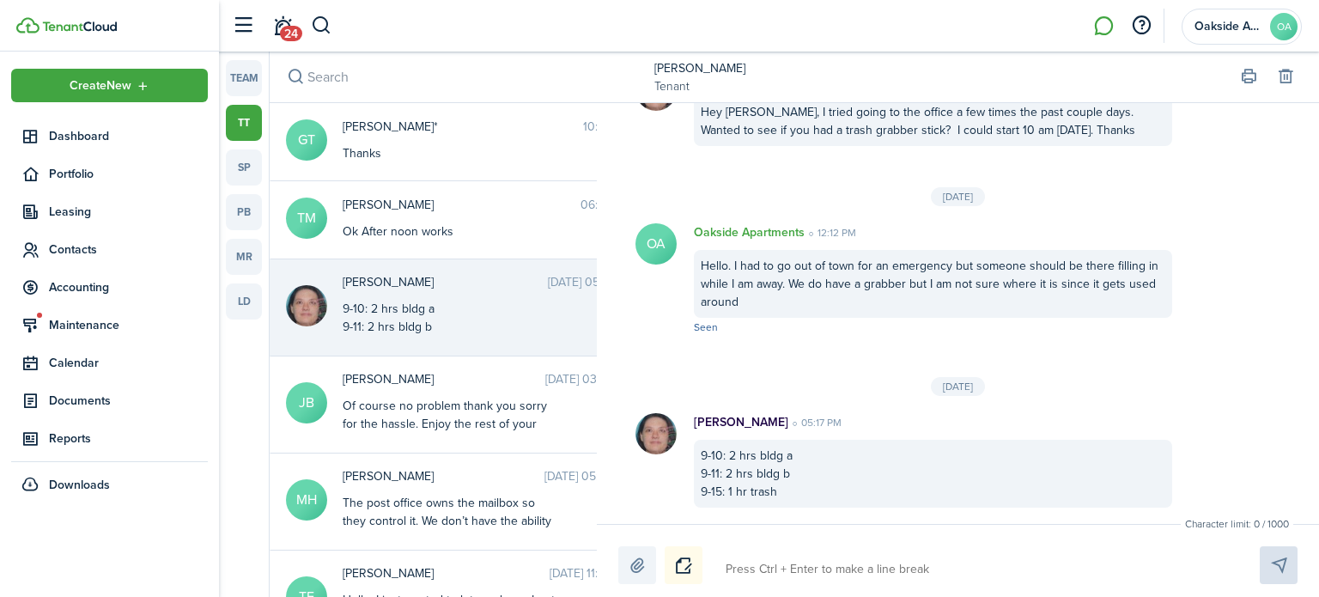
click at [745, 569] on textarea at bounding box center [973, 569] width 506 height 29
type textarea "T"
type textarea "Th"
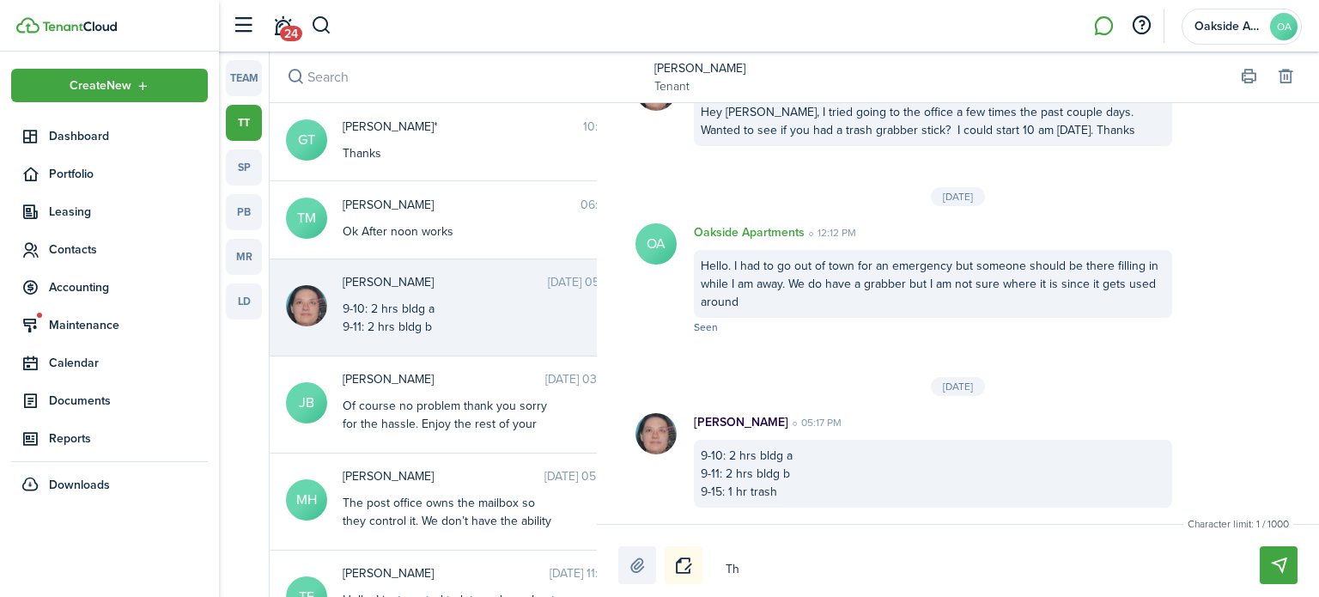
type textarea "Tha"
type textarea "Than"
type textarea "Thank"
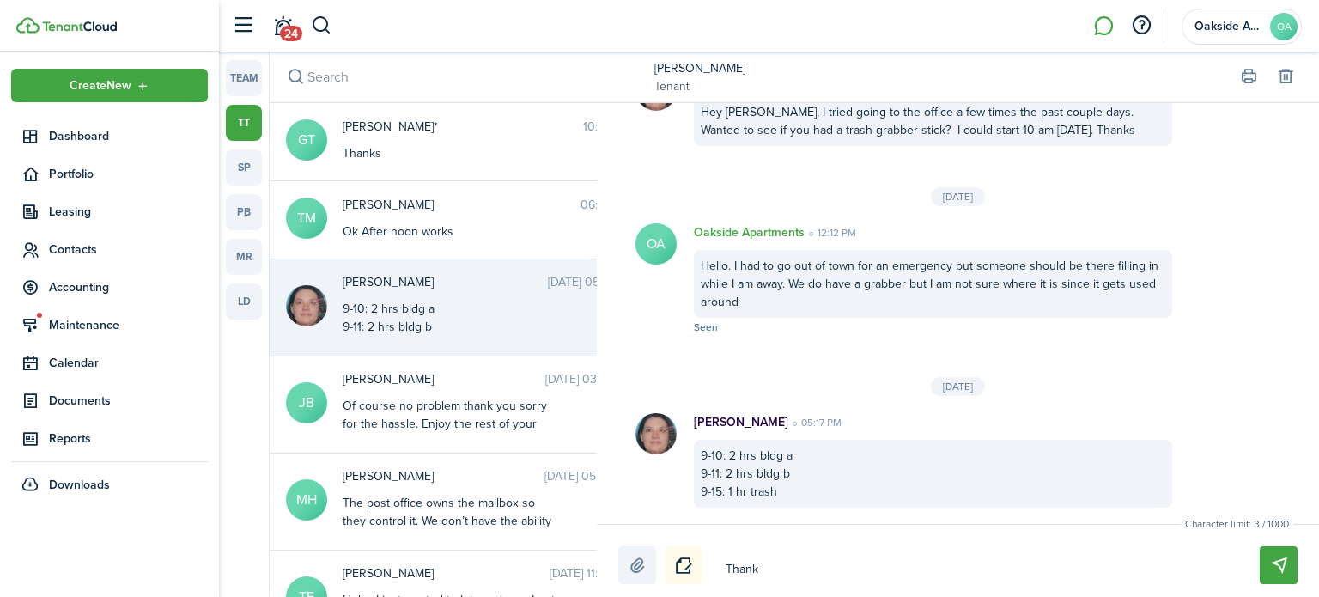
type textarea "Thank"
type textarea "Thank y"
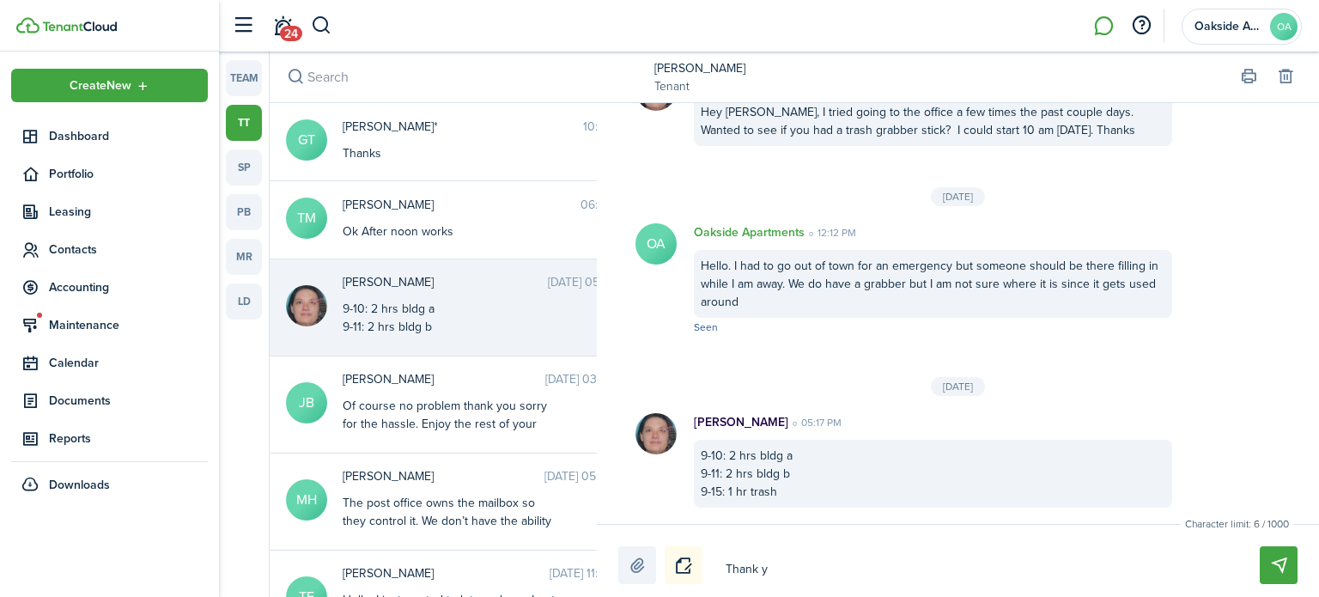
type textarea "Thank yo"
type textarea "Thank you"
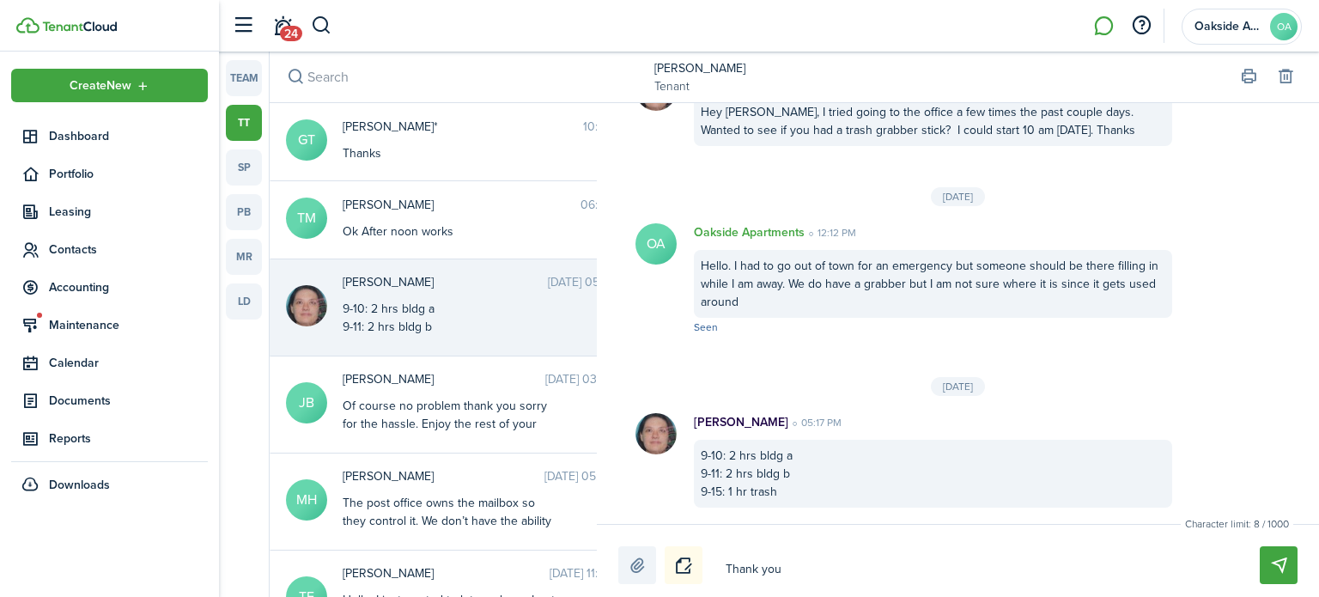
type textarea "Thank you"
type textarea "Thank you f"
type textarea "Thank you fo"
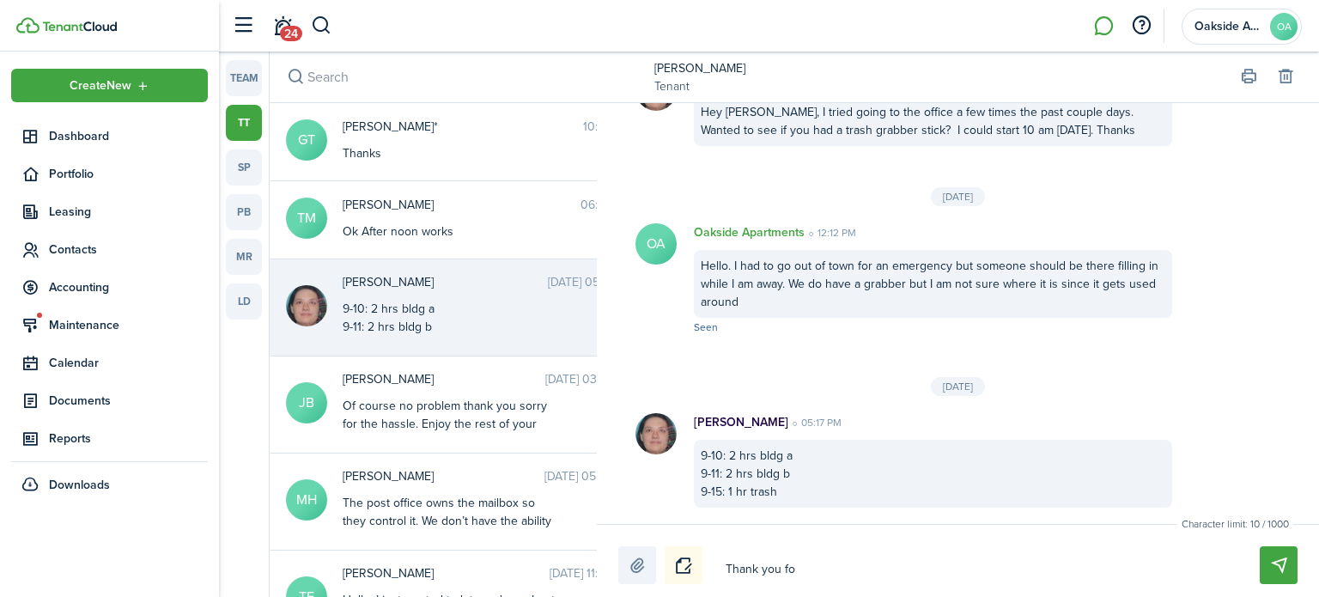
type textarea "Thank you for"
type textarea "Thank you for t"
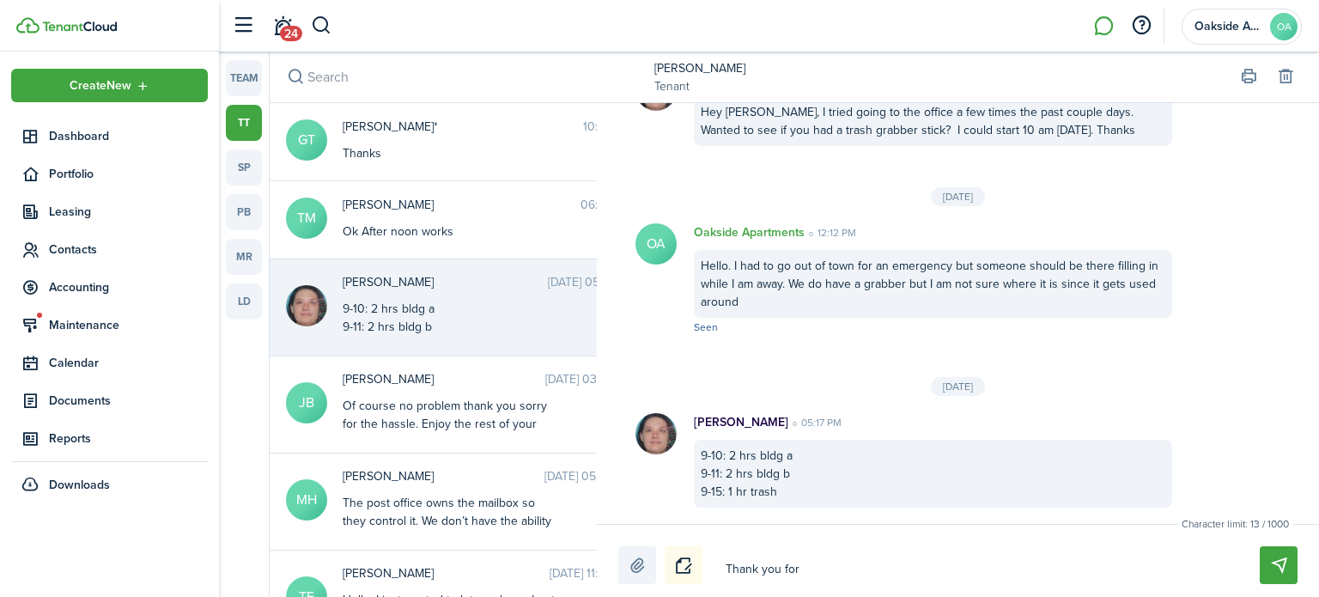
type textarea "Thank you for t"
type textarea "Thank you for th"
type textarea "Thank you for the"
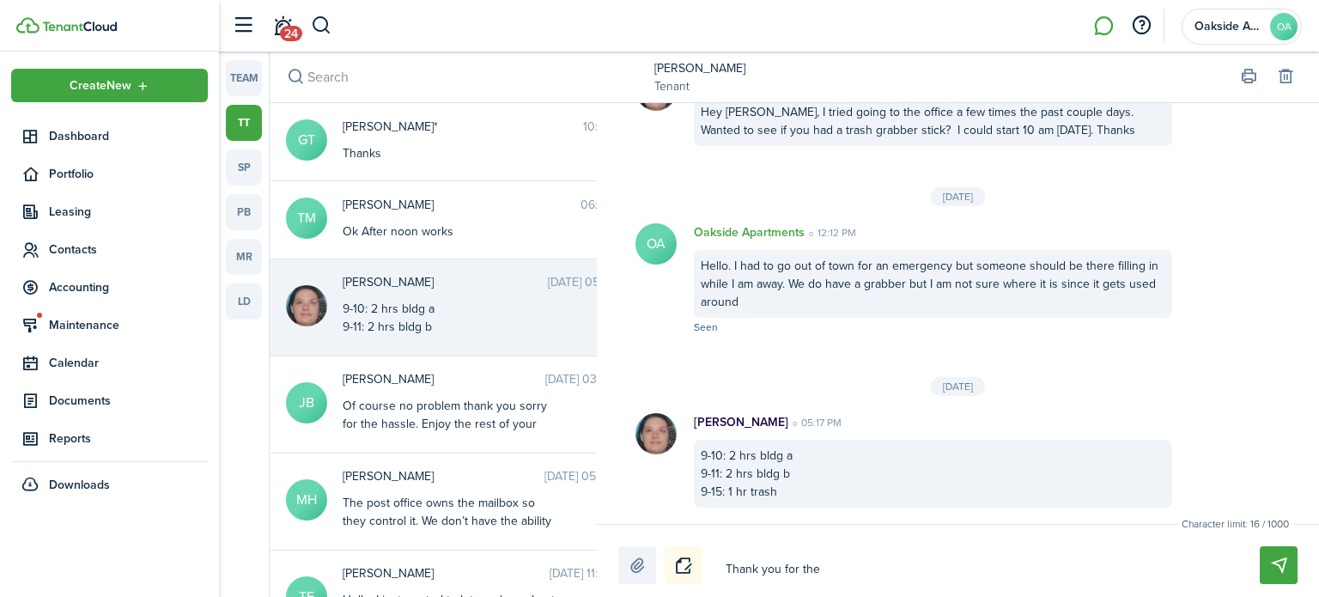
type textarea "Thank you for the"
type textarea "Thank you for the u"
type textarea "Thank you for the up"
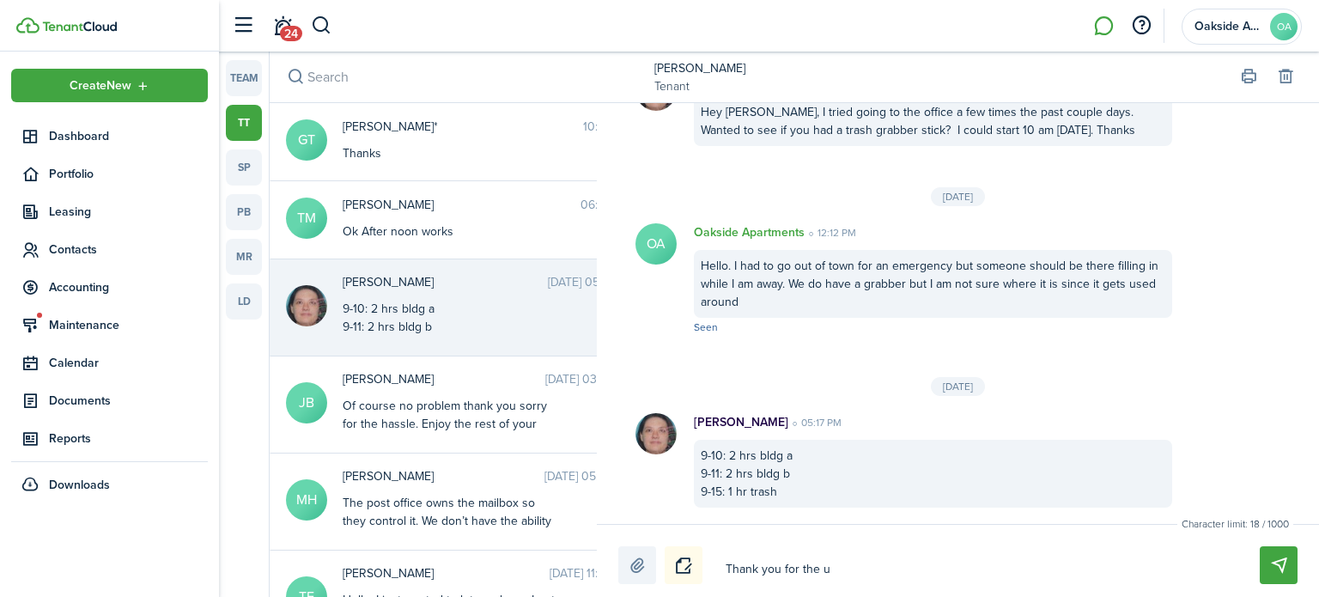
type textarea "Thank you for the up"
type textarea "Thank you for the upd"
type textarea "Thank you for the upda"
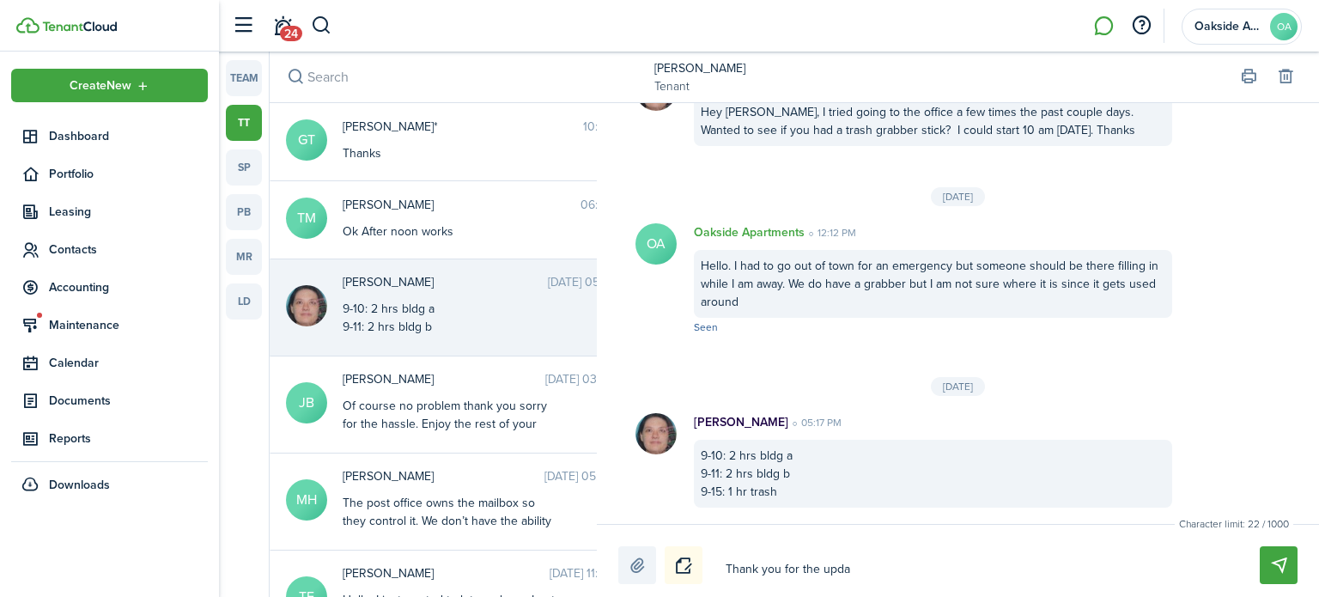
type textarea "Thank you for the updat"
type textarea "Thank you for the update"
type textarea "Thank you for the update!"
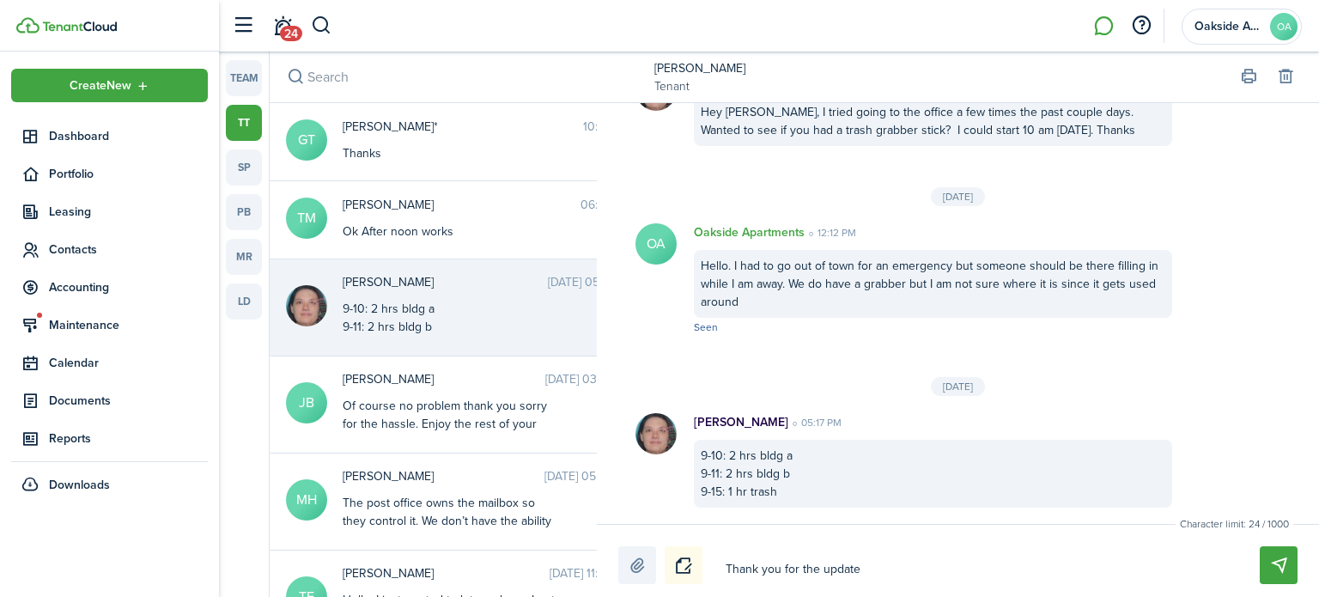
type textarea "Thank you for the update!"
type textarea "Thank you for the update! W"
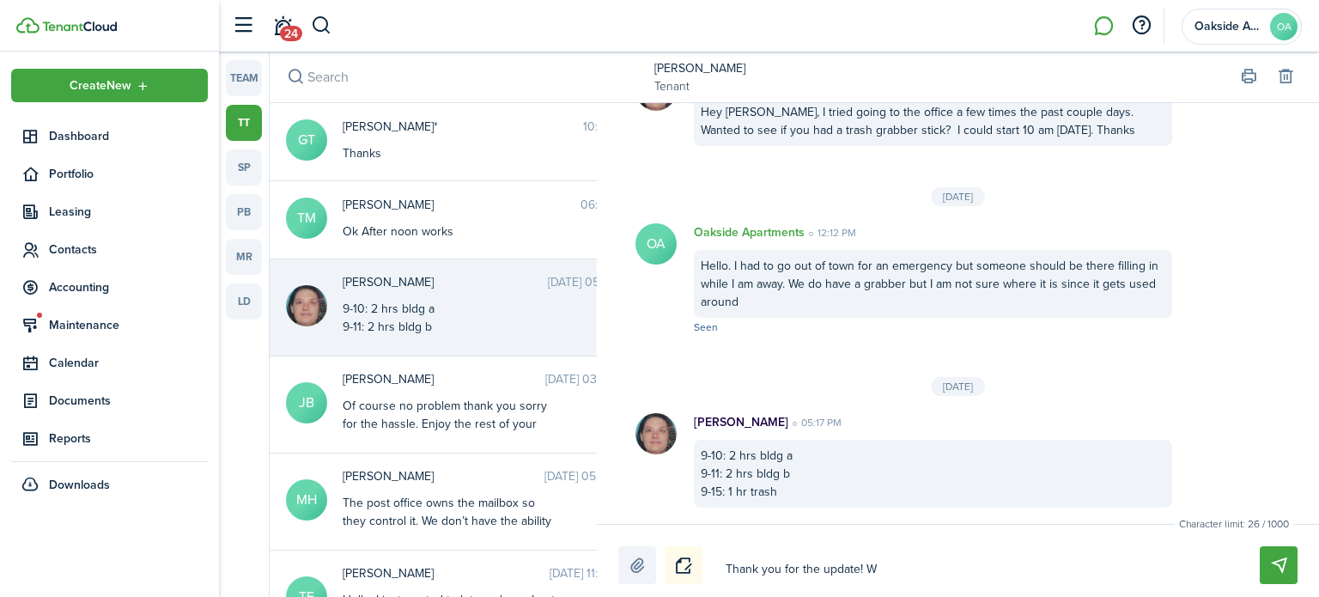
type textarea "Thank you for the update! We"
type textarea "Thank you for the update! We d"
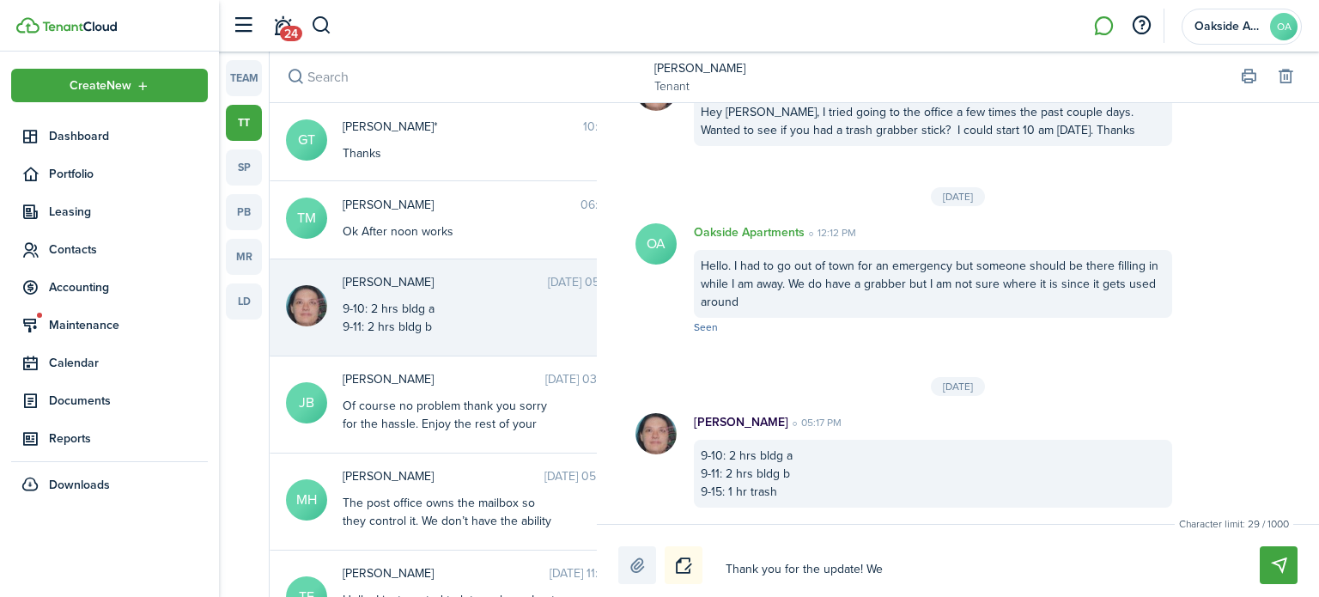
type textarea "Thank you for the update! We d"
type textarea "Thank you for the update! We do"
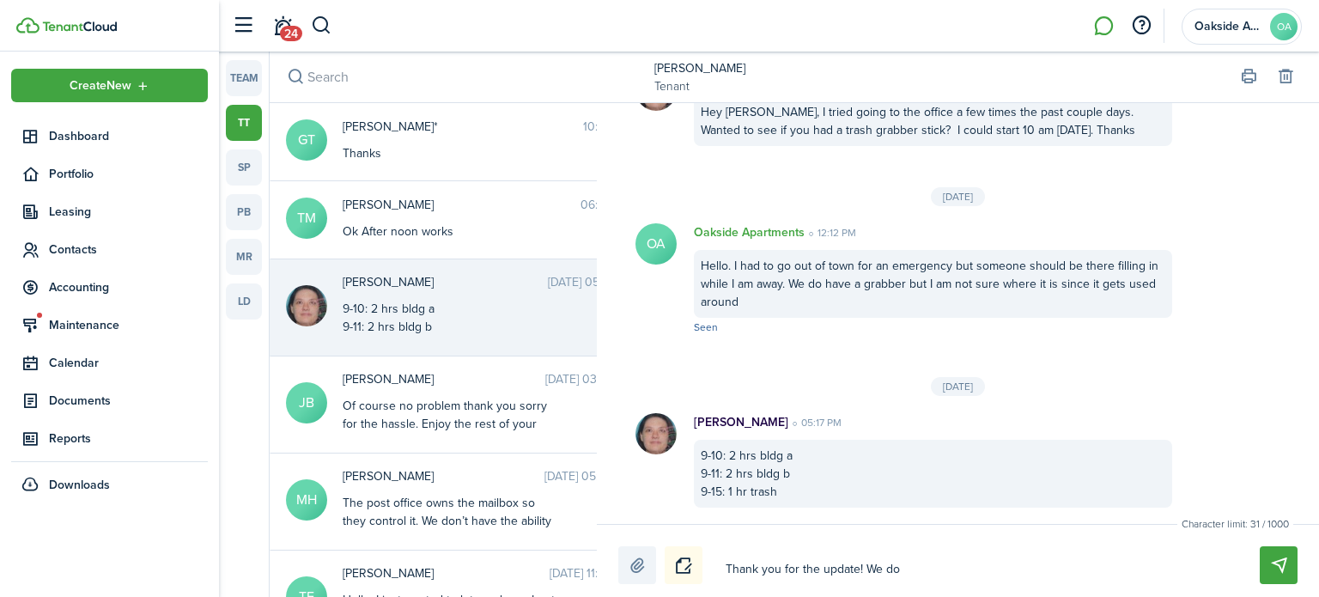
type textarea "Thank you for the update! We do h"
type textarea "Thank you for the update! We do ha"
type textarea "Thank you for the update! We do hav"
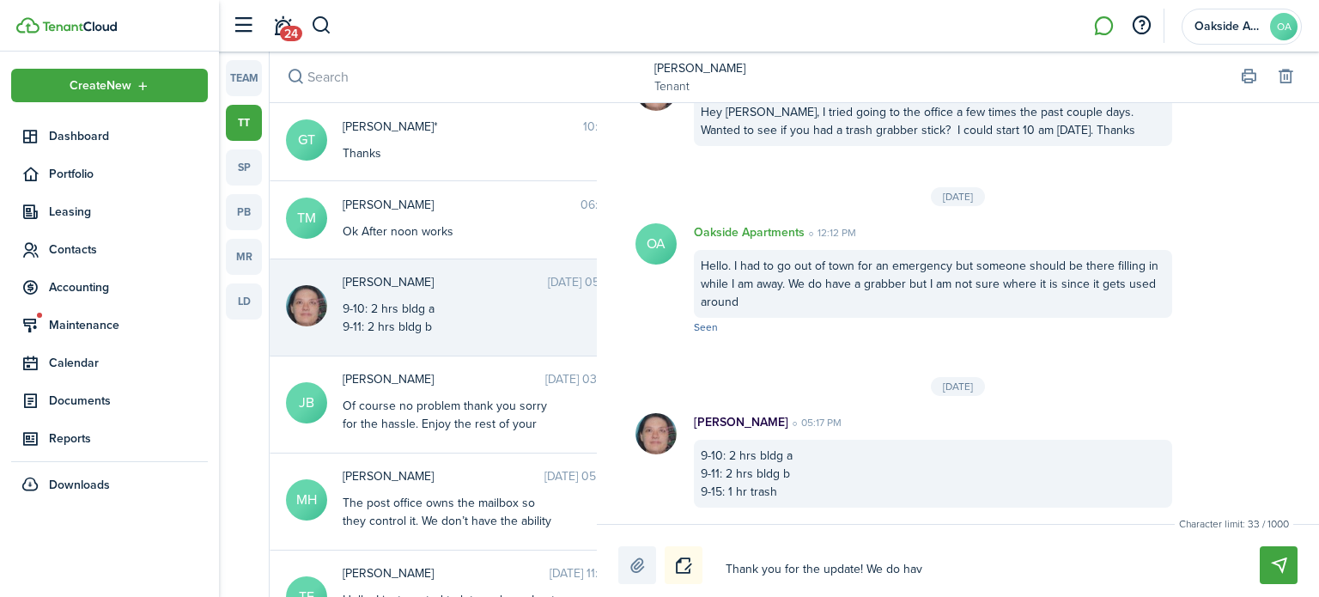
type textarea "Thank you for the update! We do hav"
type textarea "Thank you for the update! We do have"
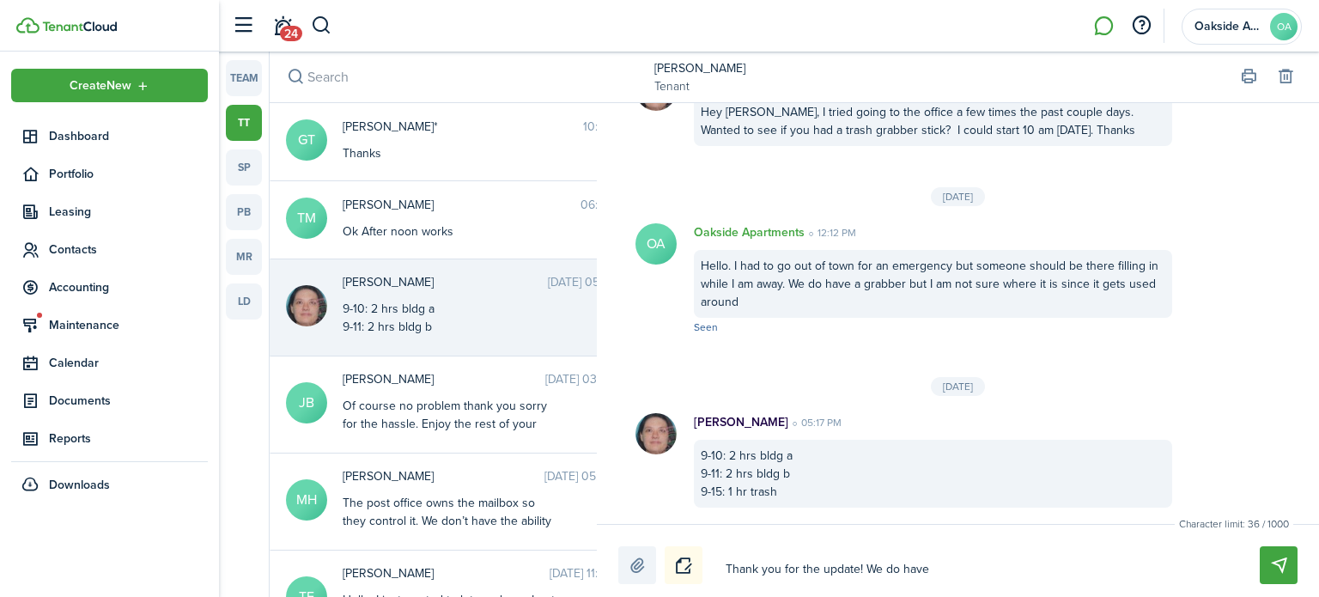
type textarea "Thank you for the update! We do have a"
type textarea "Thank you for the update! We do have a u"
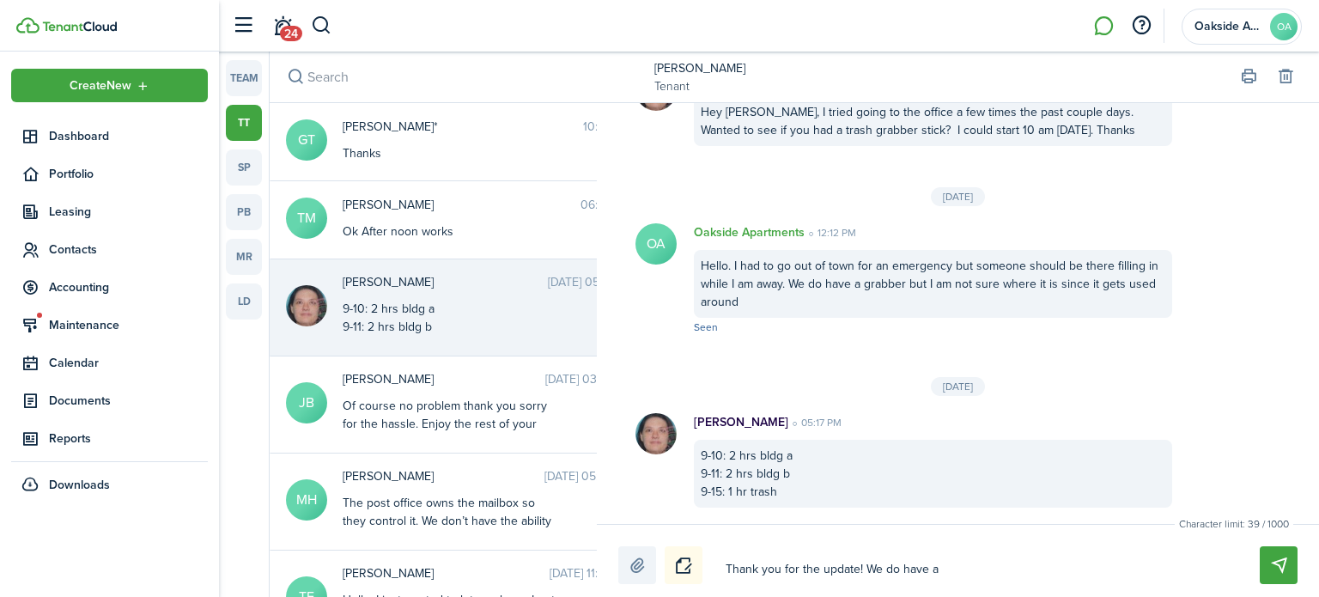
type textarea "Thank you for the update! We do have a u"
type textarea "Thank you for the update! We do have a un"
type textarea "Thank you for the update! We do have a uni"
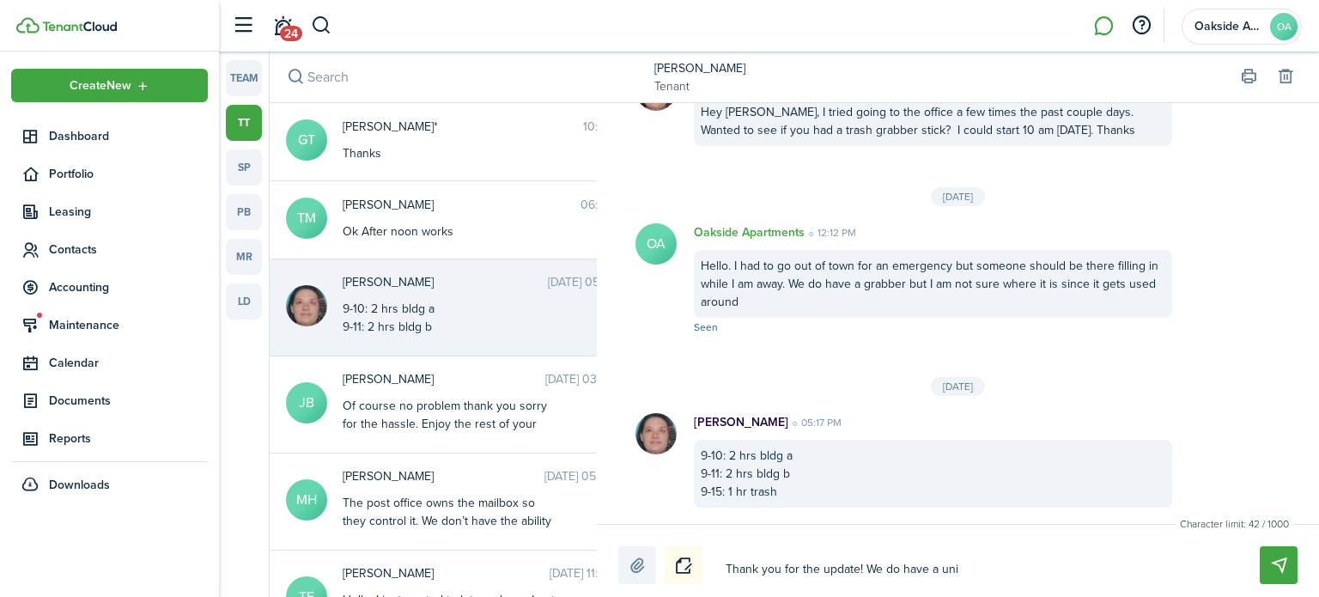
type textarea "Thank you for the update! We do have a unit"
type textarea "Thank you for the update! We do have a unit ("
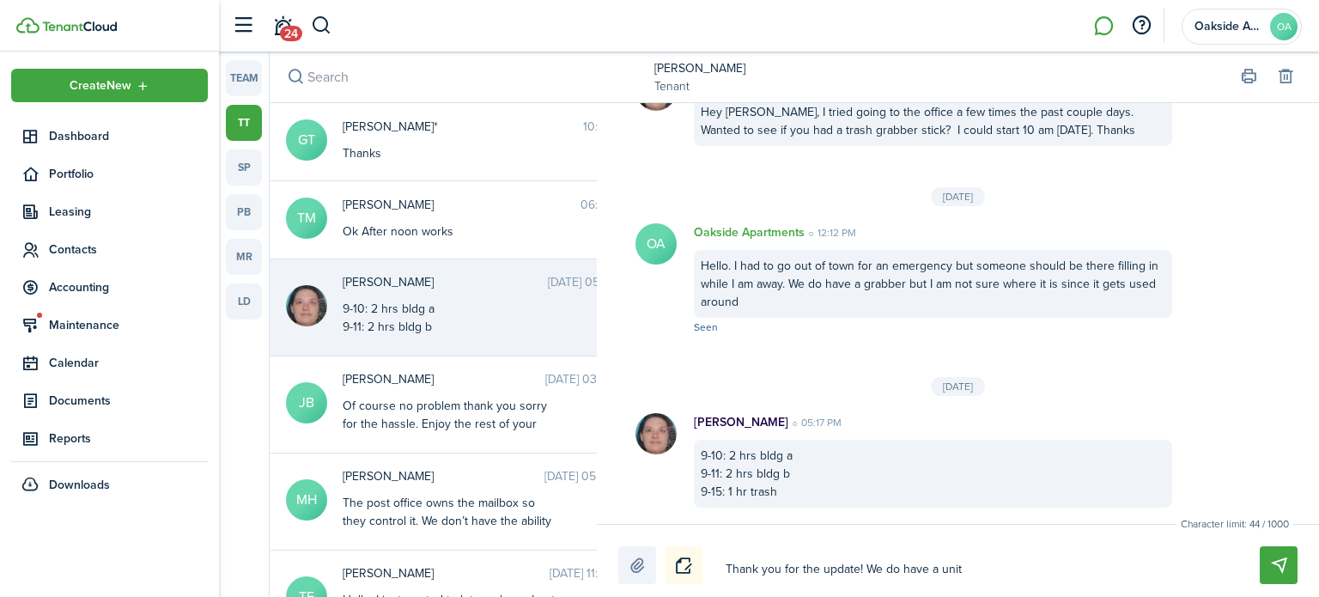
type textarea "Thank you for the update! We do have a unit ("
type textarea "Thank you for the update! We do have a unit (D"
type textarea "Thank you for the update! We do have a unit (D3"
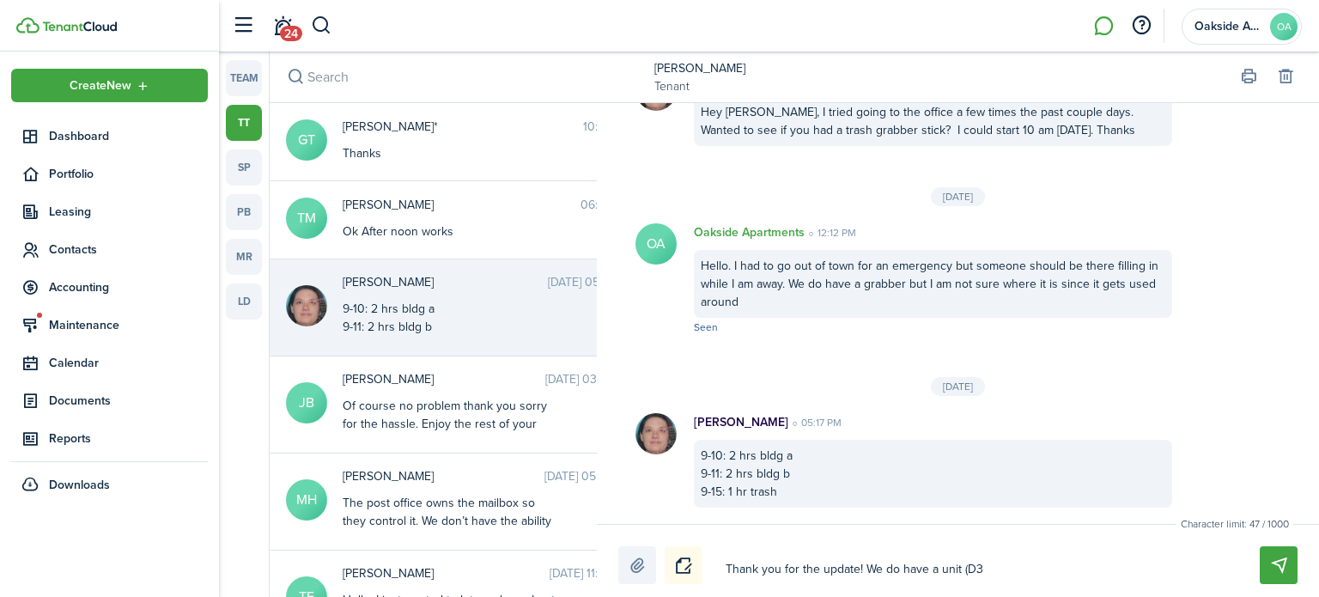
type textarea "Thank you for the update! We do have a unit (D3)"
type textarea "Thank you for the update! We do have a unit (D3) t"
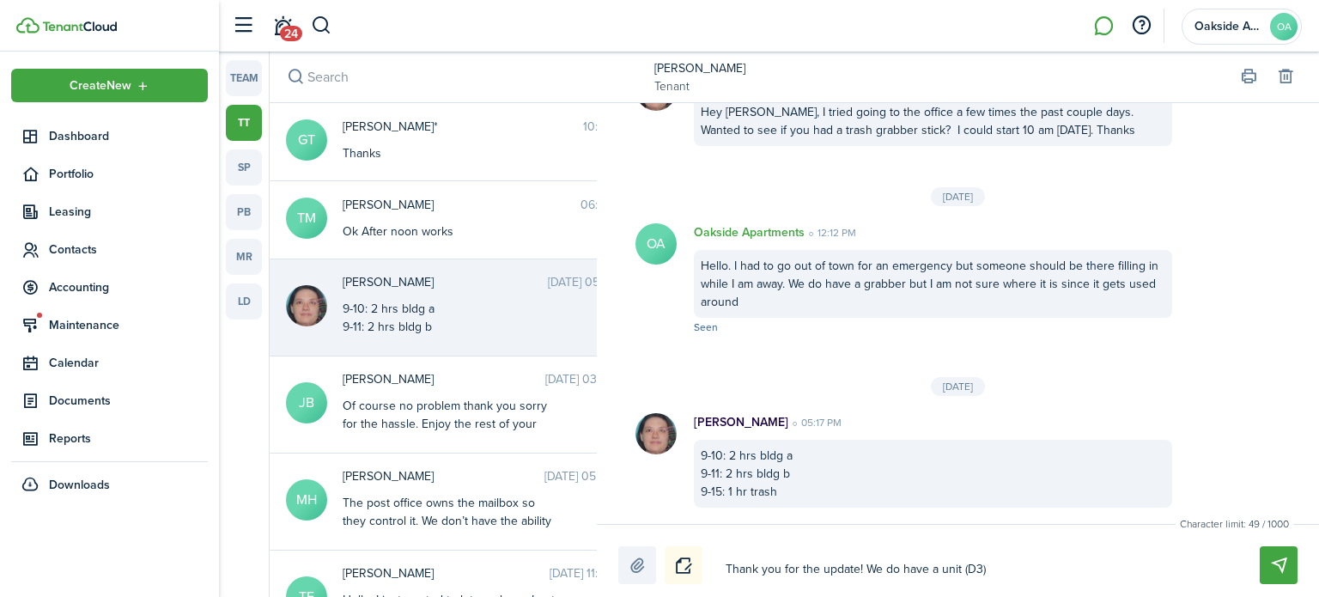
type textarea "Thank you for the update! We do have a unit (D3) t"
type textarea "Thank you for the update! We do have a unit (D3) th"
type textarea "Thank you for the update! We do have a unit (D3) tha"
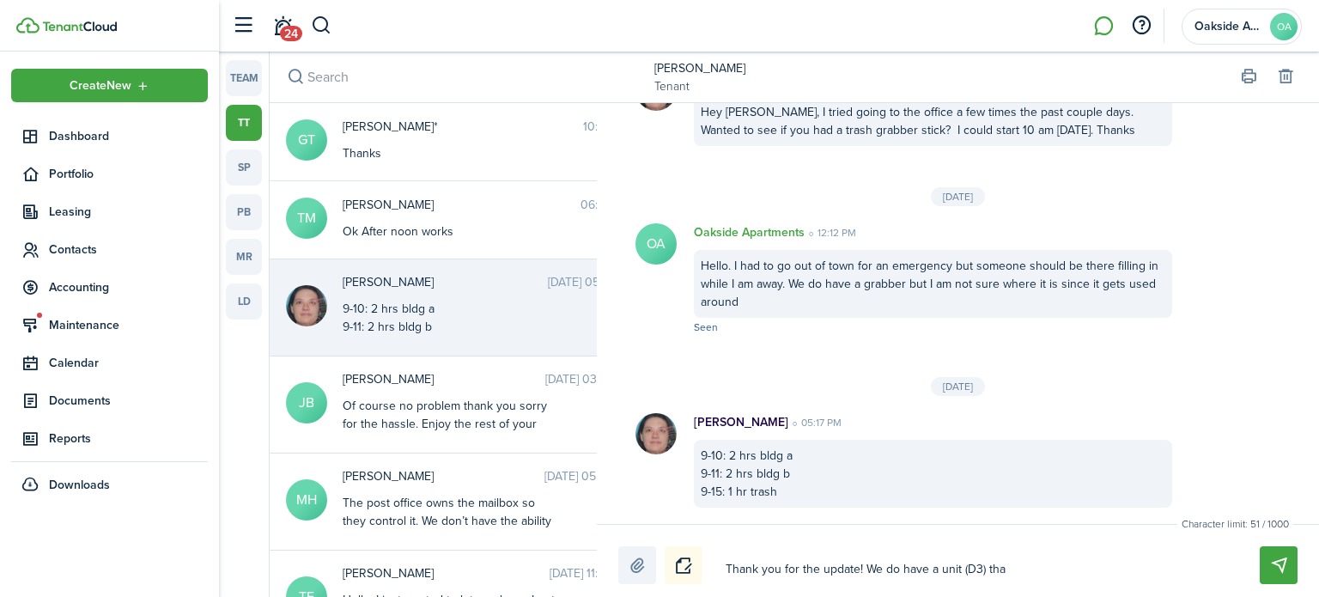
type textarea "Thank you for the update! We do have a unit (D3) that"
type textarea "Thank you for the update! We do have a unit (D3) that i"
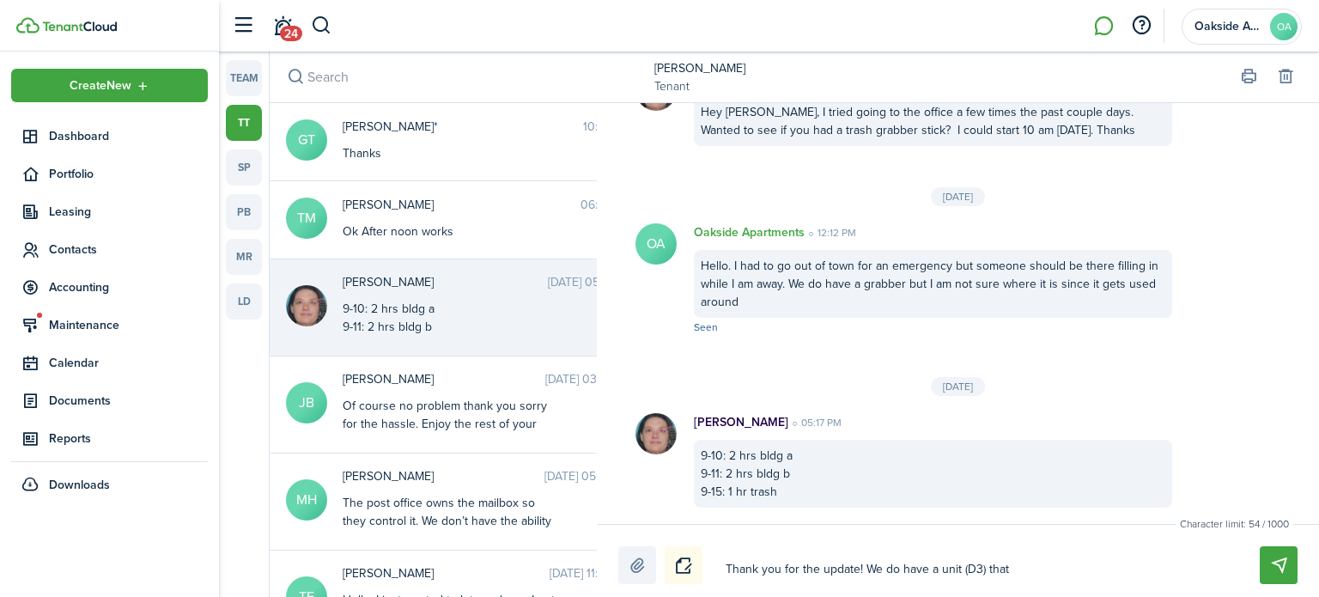
type textarea "Thank you for the update! We do have a unit (D3) that i"
type textarea "Thank you for the update! We do have a unit (D3) that is"
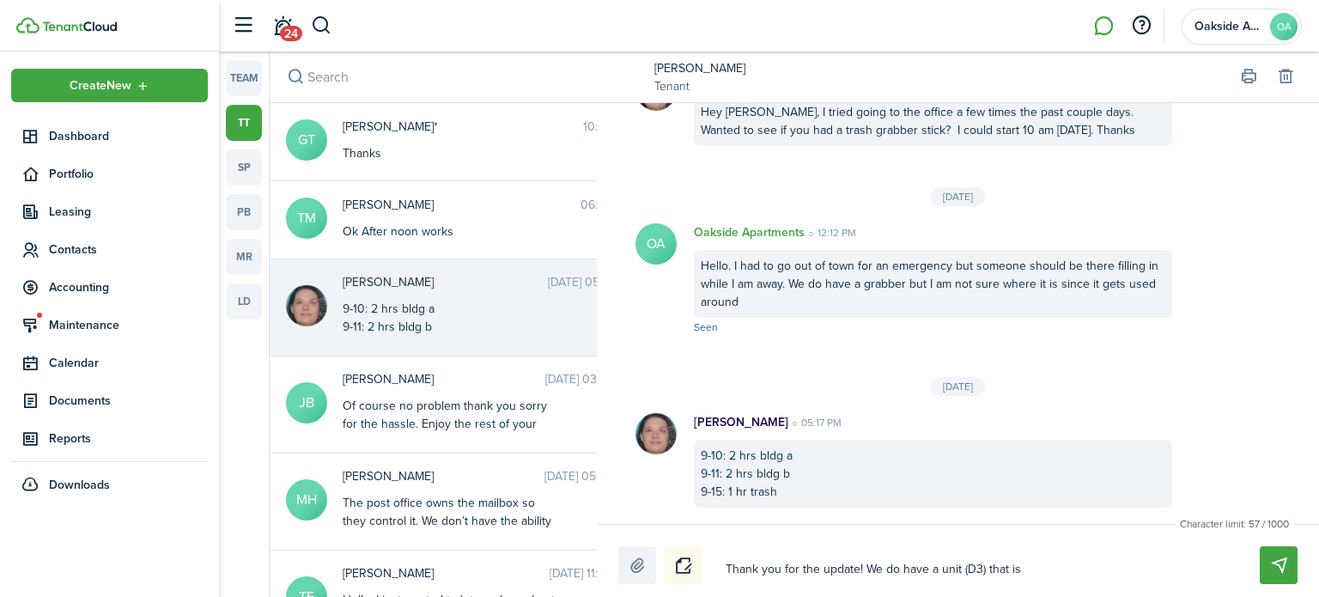
type textarea "Thank you for the update! We do have a unit (D3) that is r"
type textarea "Thank you for the update! We do have a unit (D3) that is re"
type textarea "Thank you for the update! We do have a unit (D3) that is rea"
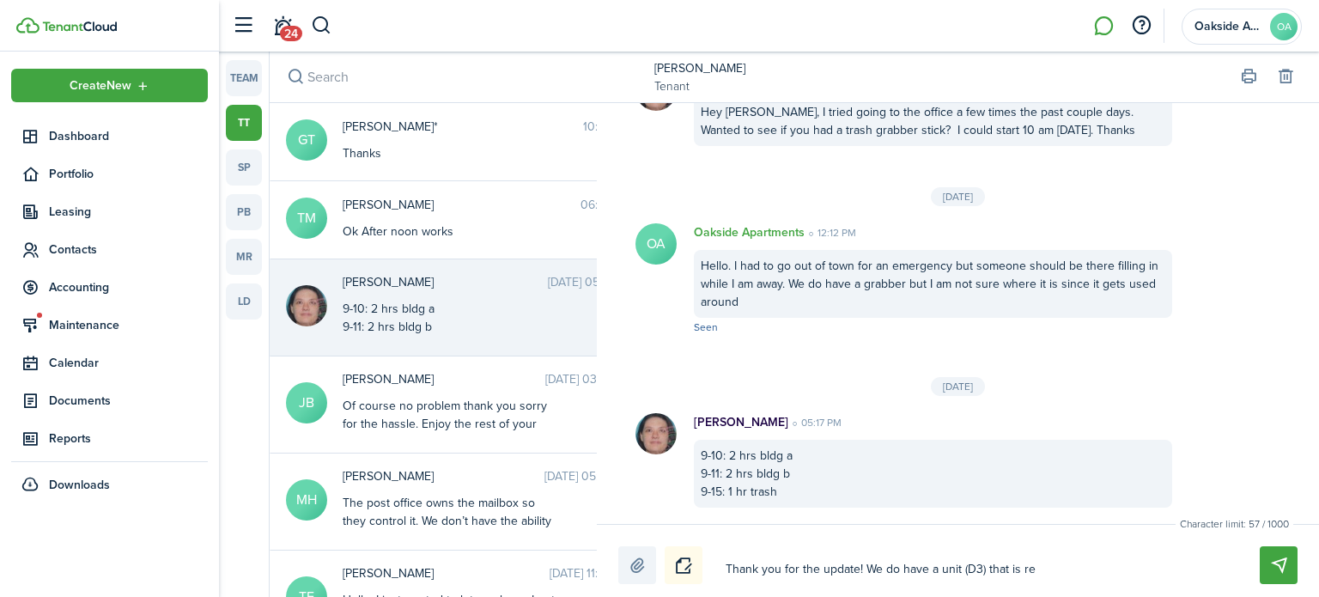
type textarea "Thank you for the update! We do have a unit (D3) that is rea"
type textarea "Thank you for the update! We do have a unit (D3) that is read"
type textarea "Thank you for the update! We do have a unit (D3) that is ready"
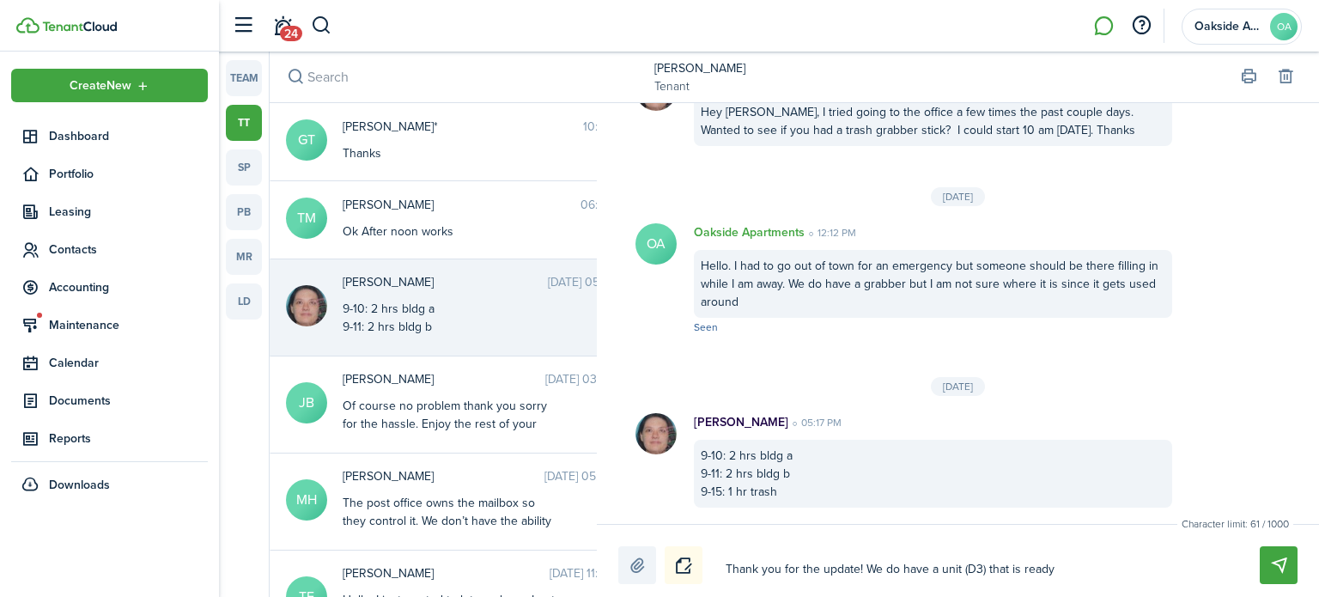
type textarea "Thank you for the update! We do have a unit (D3) that is ready"
type textarea "Thank you for the update! We do have a unit (D3) that is ready t"
type textarea "Thank you for the update! We do have a unit (D3) that is ready to"
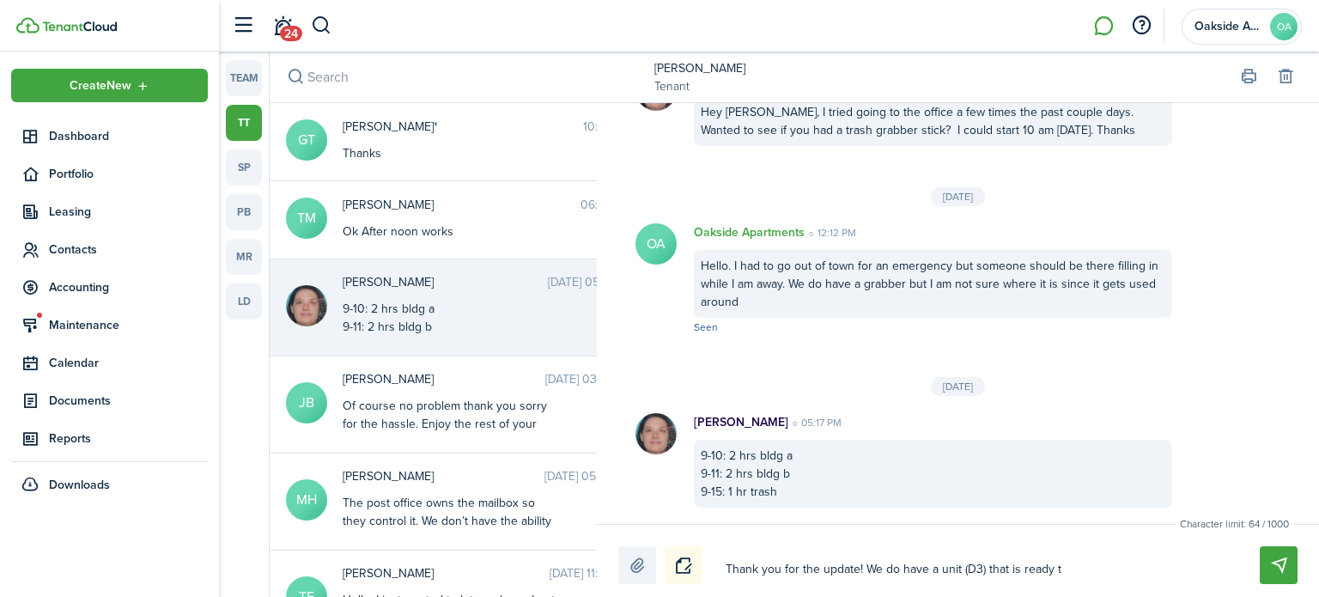
type textarea "Thank you for the update! We do have a unit (D3) that is ready to"
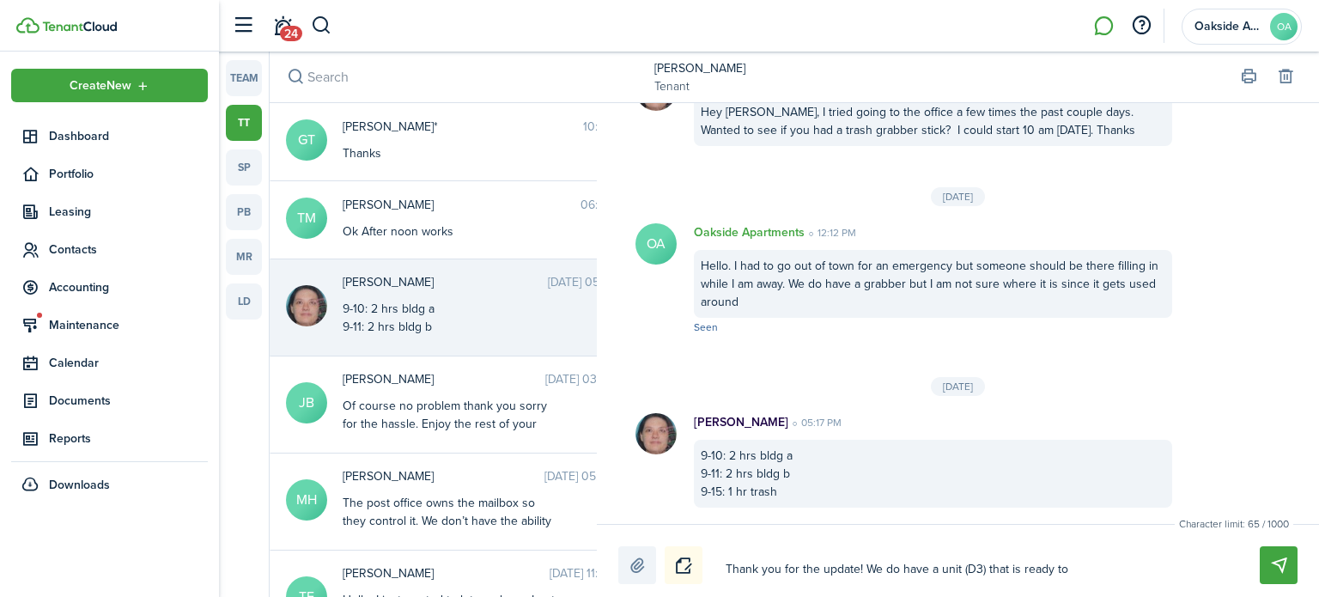
type textarea "Thank you for the update! We do have a unit (D3) that is ready t"
type textarea "Thank you for the update! We do have a unit (D3) that is ready"
type textarea "Thank you for the update! We do have a unit (D3) that is ready f"
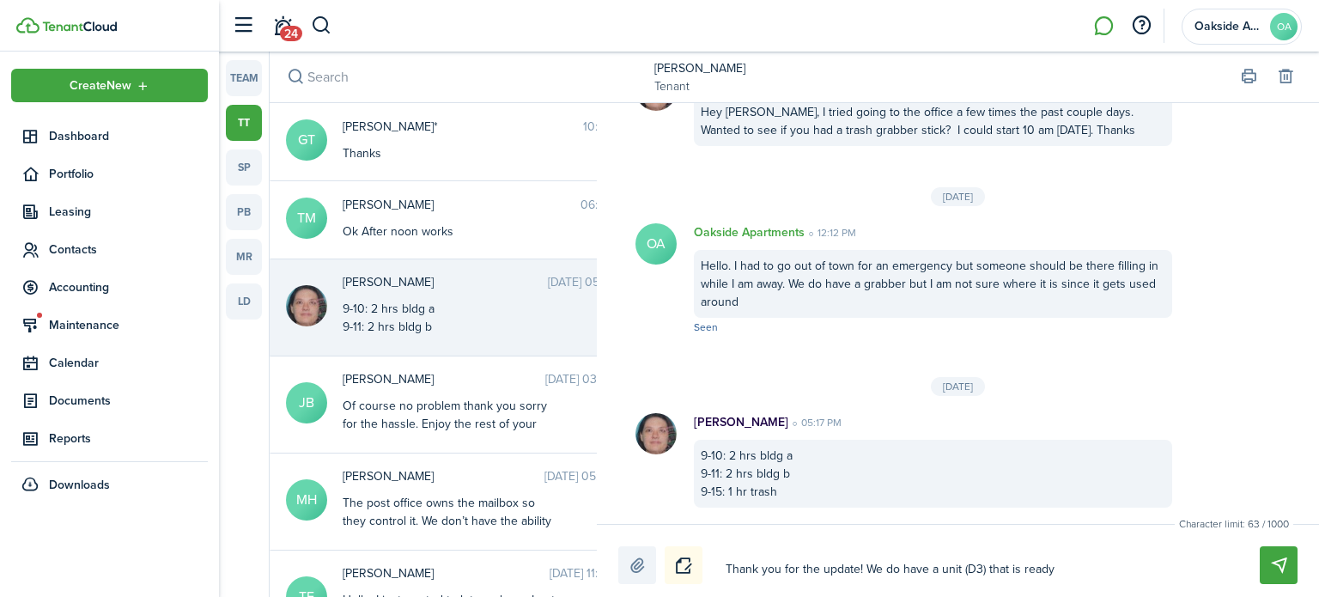
type textarea "Thank you for the update! We do have a unit (D3) that is ready f"
type textarea "Thank you for the update! We do have a unit (D3) that is ready fo"
type textarea "Thank you for the update! We do have a unit (D3) that is ready for"
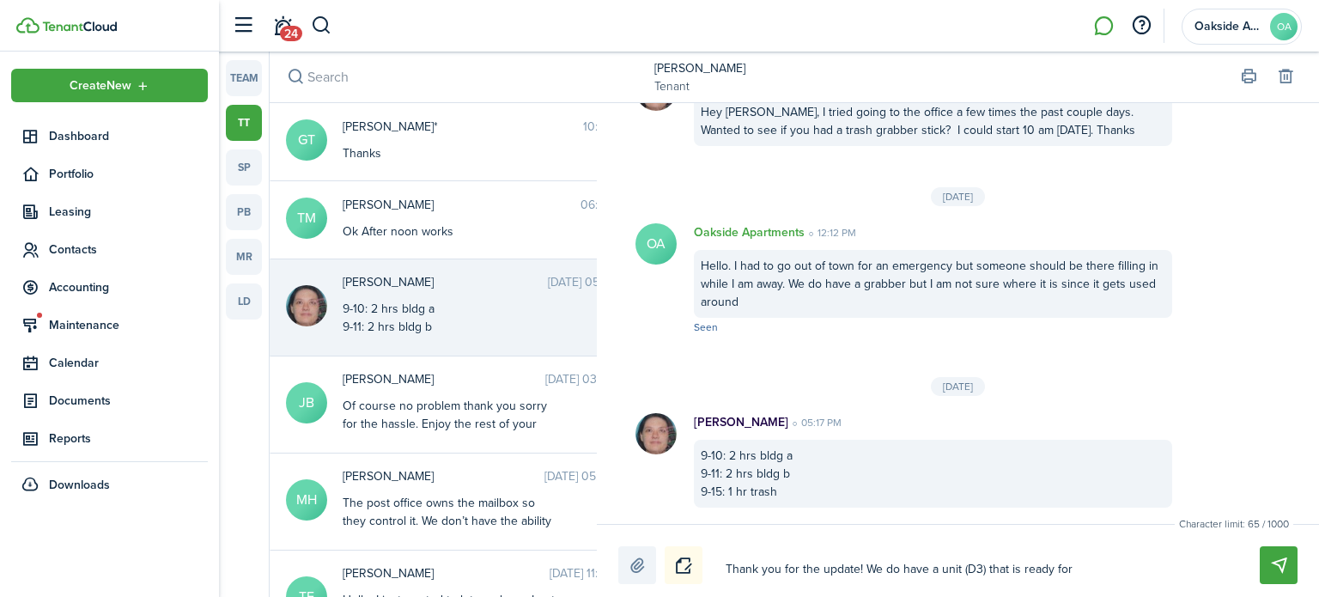
type textarea "Thank you for the update! We do have a unit (D3) that is ready for"
type textarea "Thank you for the update! We do have a unit (D3) that is ready for a"
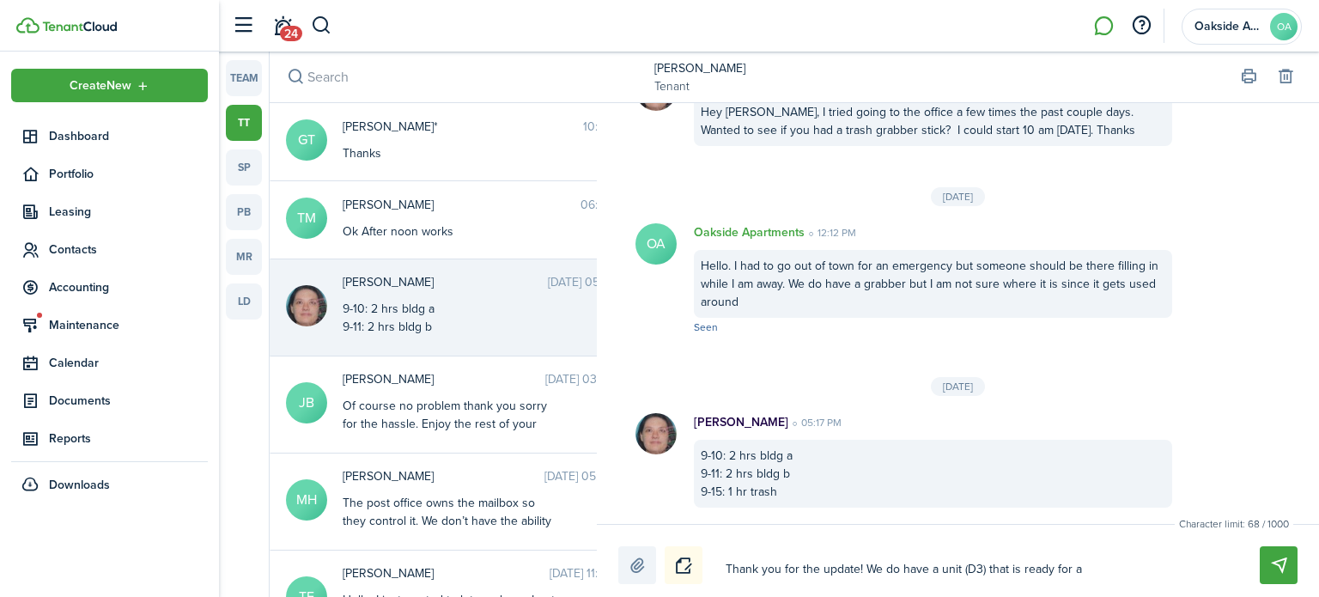
type textarea "Thank you for the update! We do have a unit (D3) that is ready for a"
type textarea "Thank you for the update! We do have a unit (D3) that is ready for a f"
type textarea "Thank you for the update! We do have a unit (D3) that is ready for a fi"
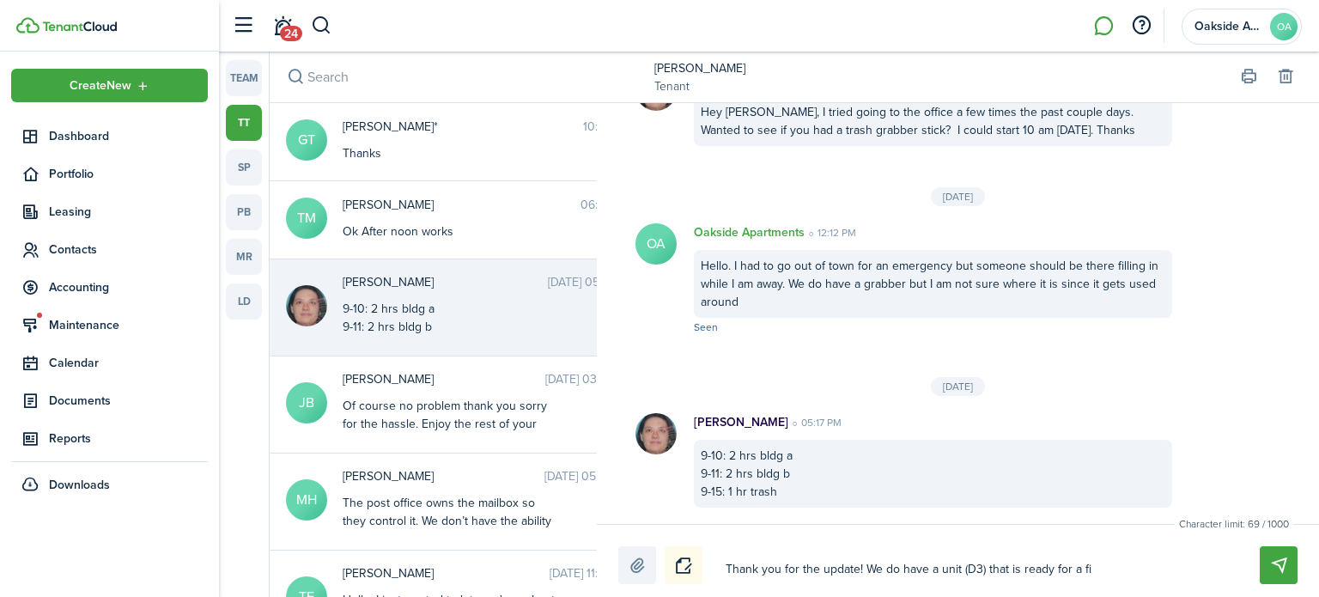
type textarea "Thank you for the update! We do have a unit (D3) that is ready for a fin"
type textarea "Thank you for the update! We do have a unit (D3) that is ready for a fina"
type textarea "Thank you for the update! We do have a unit (D3) that is ready for a final"
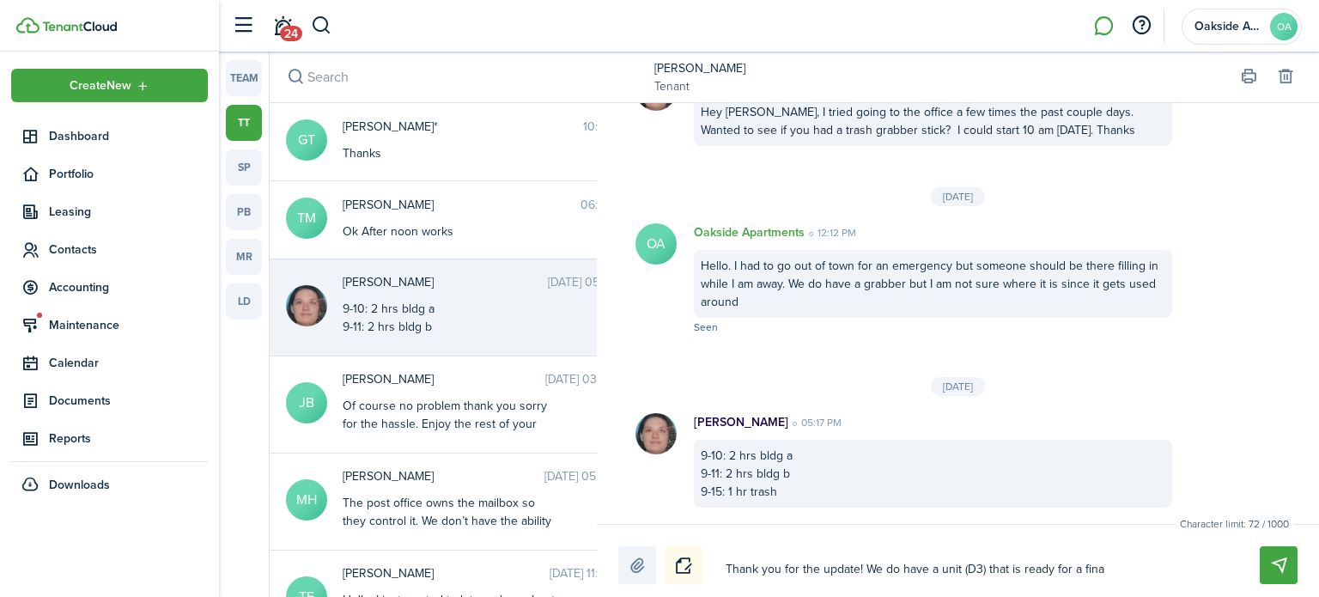
type textarea "Thank you for the update! We do have a unit (D3) that is ready for a final"
type textarea "Thank you for the update! We do have a unit (D3) that is ready for a final c"
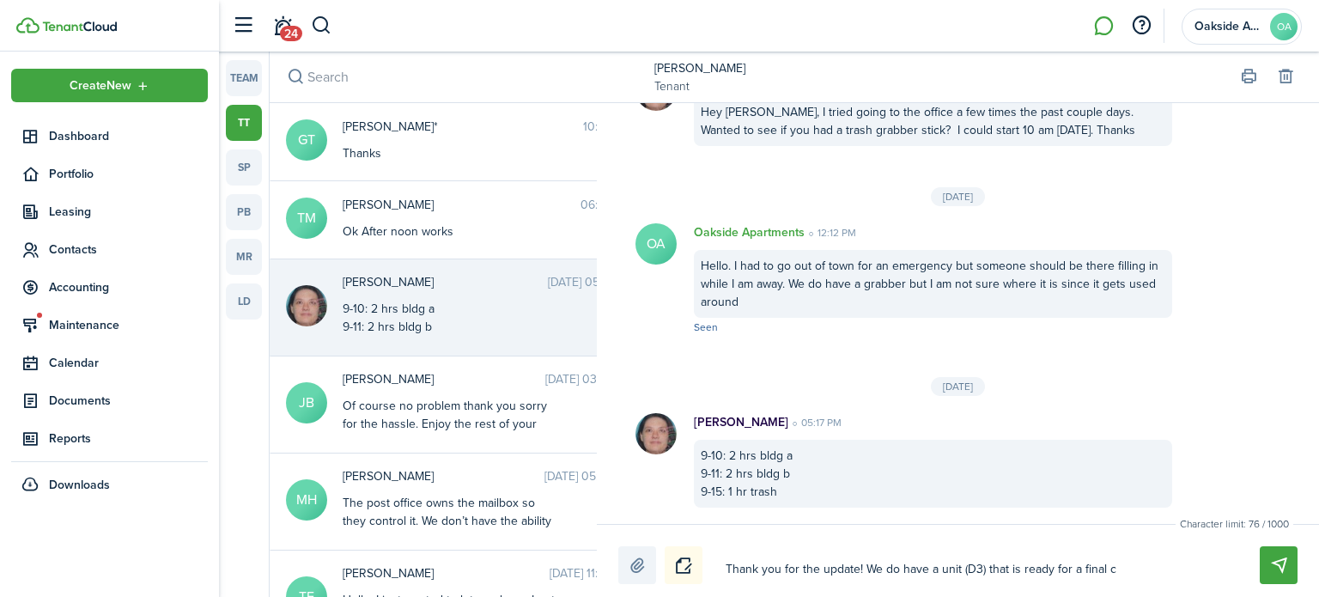
type textarea "Thank you for the update! We do have a unit (D3) that is ready for a final cl"
type textarea "Thank you for the update! We do have a unit (D3) that is ready for a final cle"
type textarea "Thank you for the update! We do have a unit (D3) that is ready for a final clea"
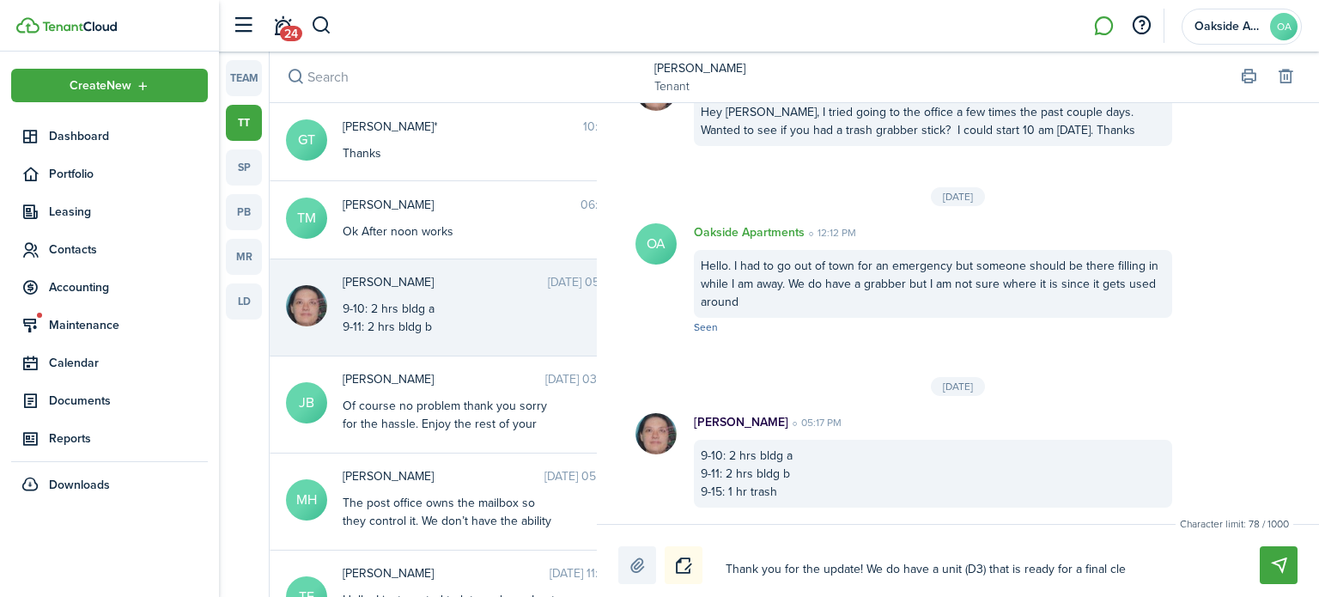
type textarea "Thank you for the update! We do have a unit (D3) that is ready for a final clea"
type textarea "Thank you for the update! We do have a unit (D3) that is ready for a final cleau"
type textarea "Thank you for the update! We do have a unit (D3) that is ready for a final clea…"
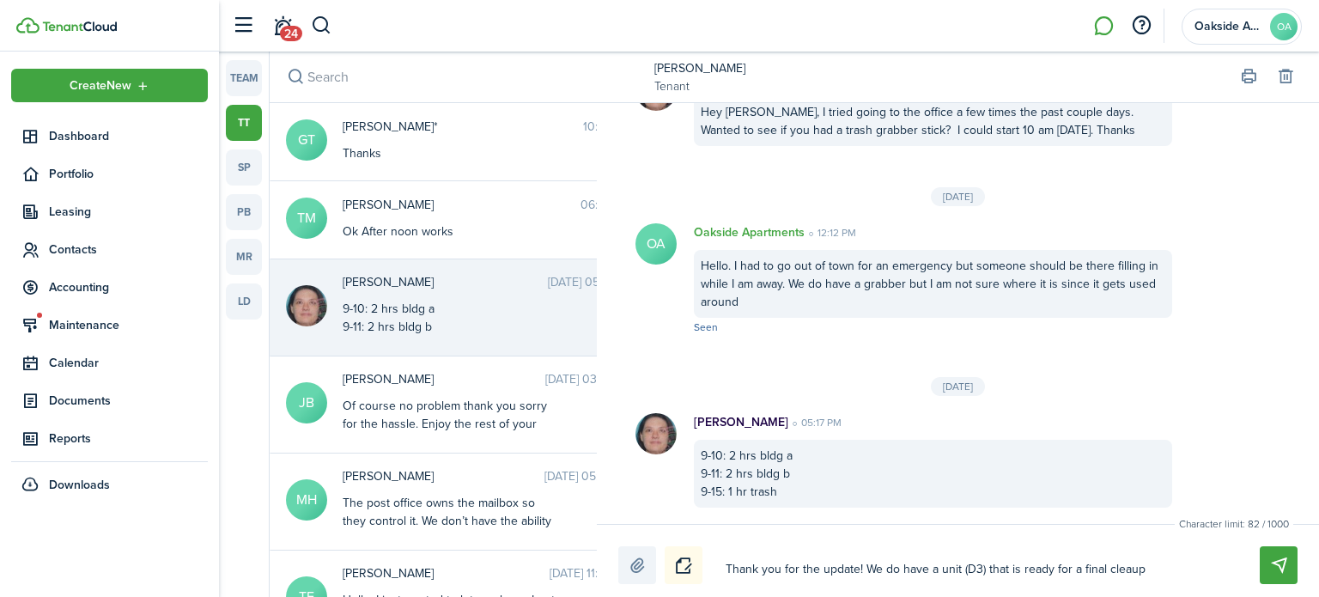
type textarea "Thank you for the update! We do have a unit (D3) that is ready for a final clea…"
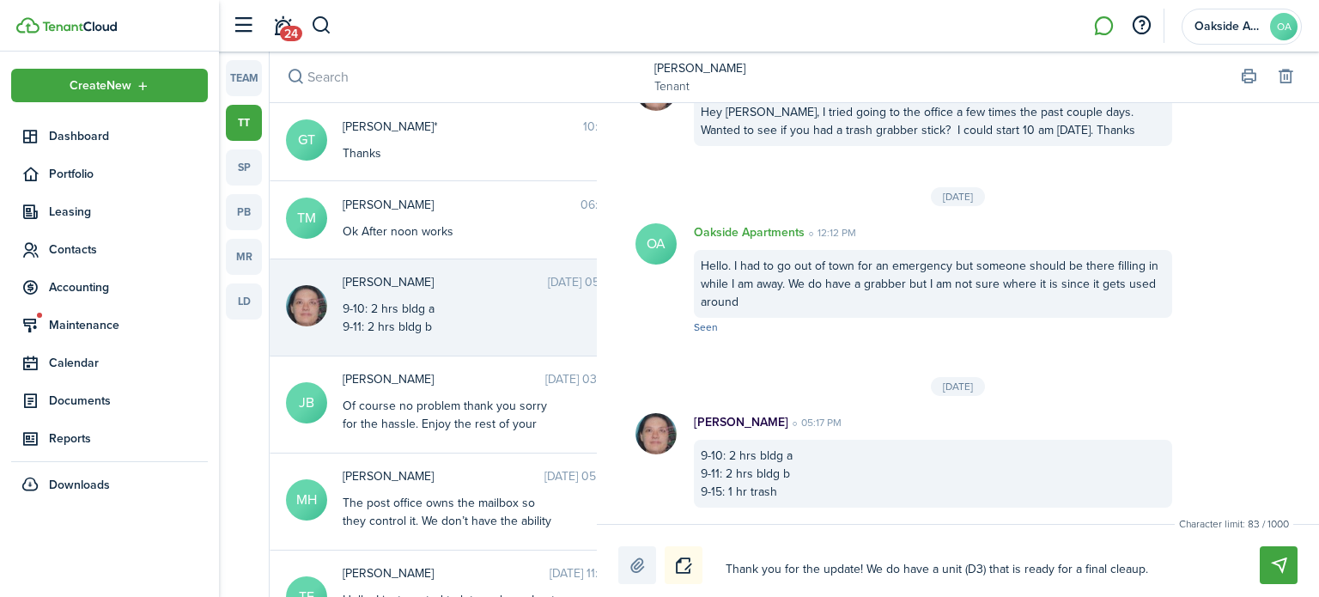
type textarea "Thank you for the update! We do have a unit (D3) that is ready for a final clea…"
type textarea "Thank you for the update! We do have a unit (D3) that is ready for a final cleau"
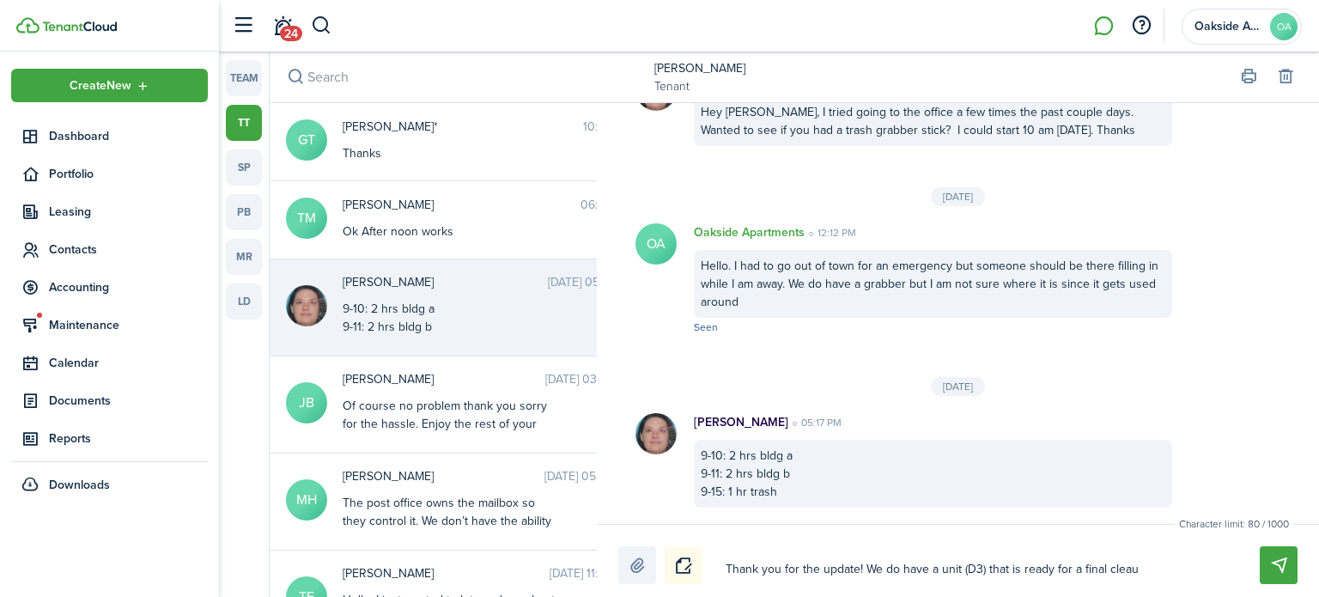
type textarea "Thank you for the update! We do have a unit (D3) that is ready for a final clea"
type textarea "Thank you for the update! We do have a unit (D3) that is ready for a final clean"
type textarea "Thank you for the update! We do have a unit (D3) that is ready for a final clea…"
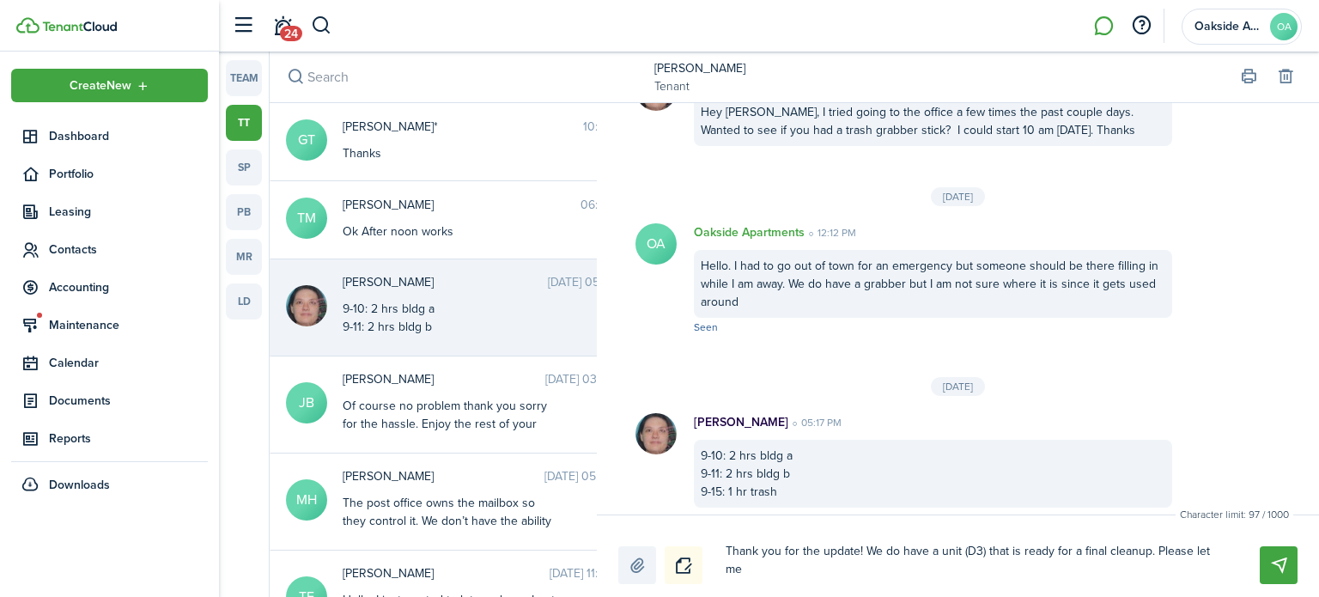
scroll to position [0, 0]
click at [976, 567] on textarea "Thank you for the update! We do have a unit (D3) that is ready for a final clea…" at bounding box center [973, 560] width 506 height 47
click at [1123, 568] on textarea "Thank you for the update! We do have a unit (D3) that is ready for a final clea…" at bounding box center [973, 560] width 506 height 47
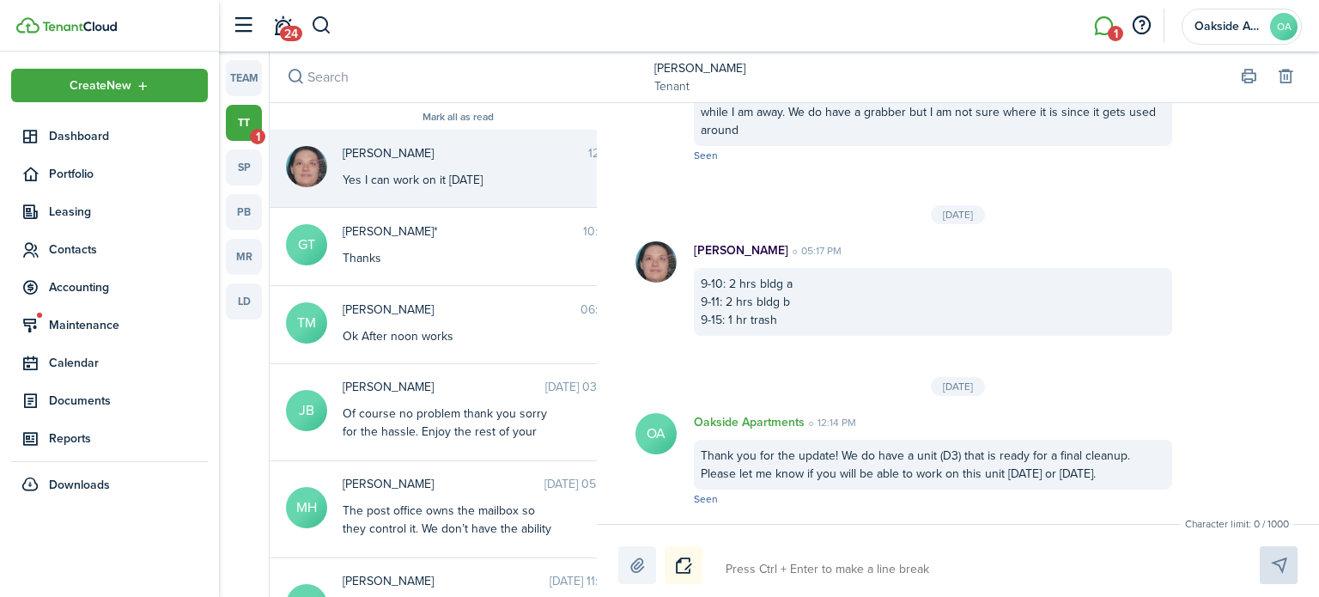
scroll to position [923, 0]
